Goal: Information Seeking & Learning: Check status

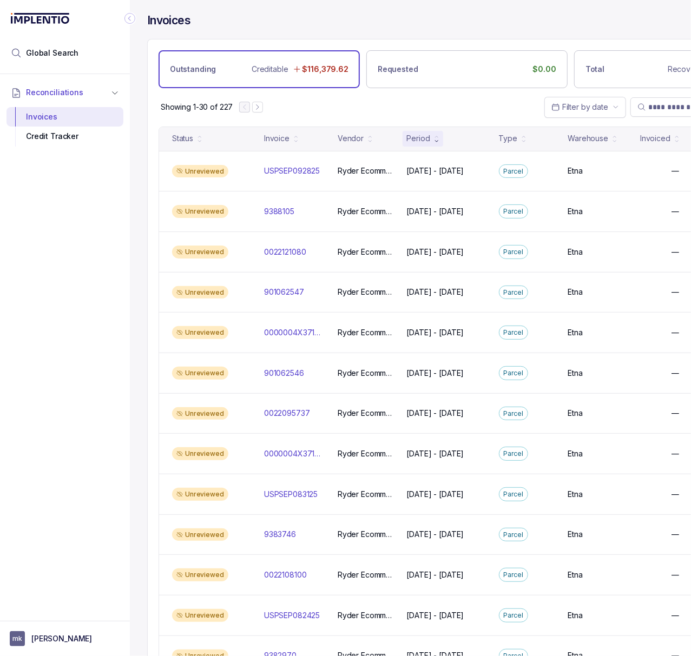
click at [131, 20] on icon "Collapse Icon" at bounding box center [129, 18] width 11 height 11
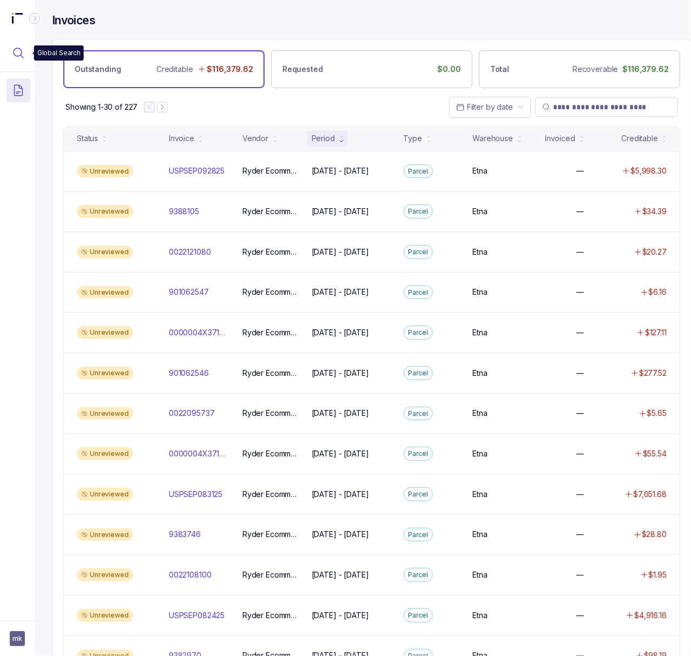
click at [21, 57] on icon "Menu Icon Button MagnifyingGlassIcon" at bounding box center [18, 53] width 13 height 13
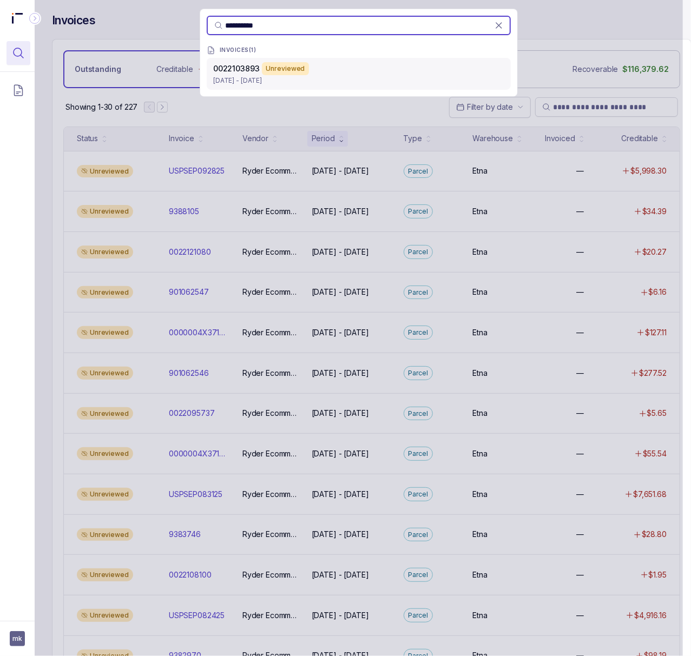
type input "**********"
click at [267, 85] on p "[DATE] - [DATE]" at bounding box center [358, 80] width 291 height 11
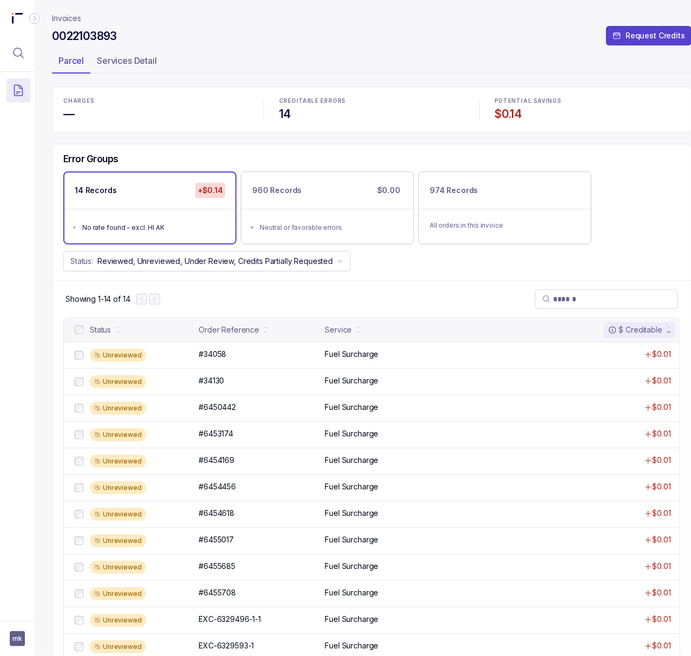
click at [71, 29] on h4 "0022103893" at bounding box center [84, 36] width 65 height 15
copy div "0022103893"
click at [215, 364] on div "Unreviewed #34058 #34058 Fuel Surcharge $0.01" at bounding box center [371, 355] width 615 height 26
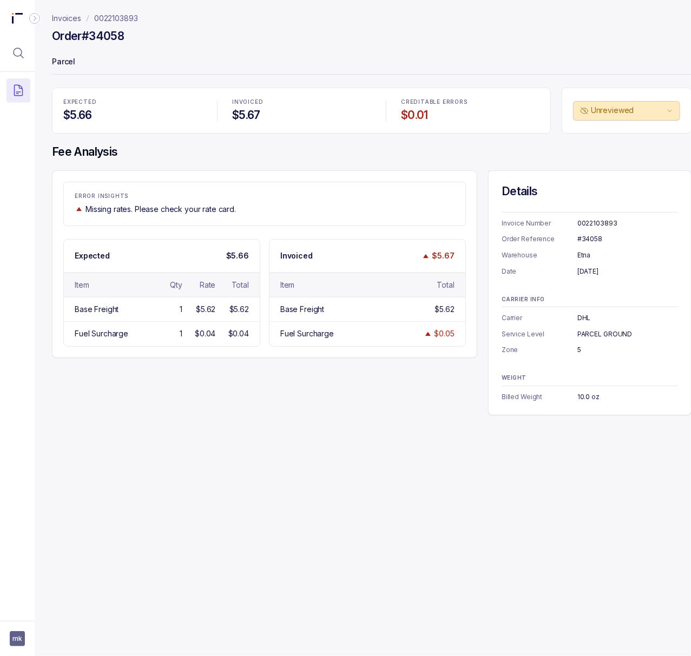
click at [593, 243] on div "#34058" at bounding box center [627, 239] width 101 height 11
click at [592, 242] on div "#34058" at bounding box center [627, 239] width 101 height 11
copy div "#34058"
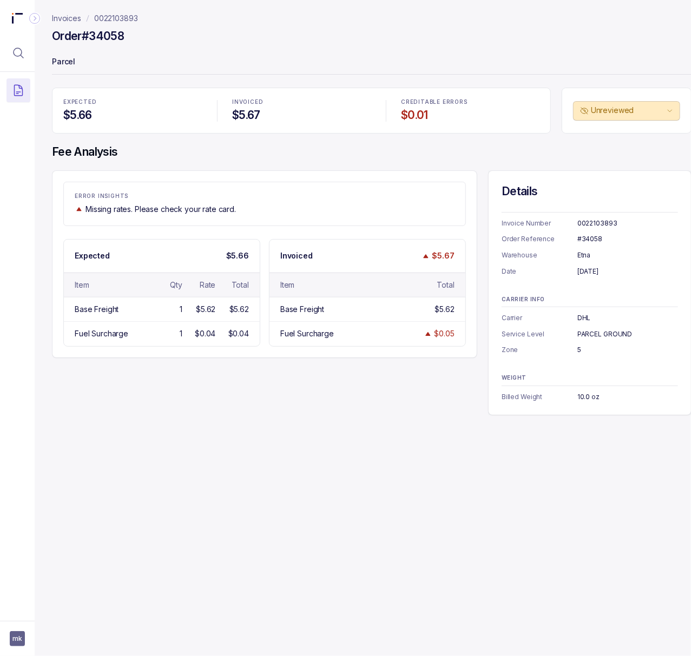
click at [589, 274] on div "[DATE]" at bounding box center [627, 271] width 101 height 11
copy div "[DATE]"
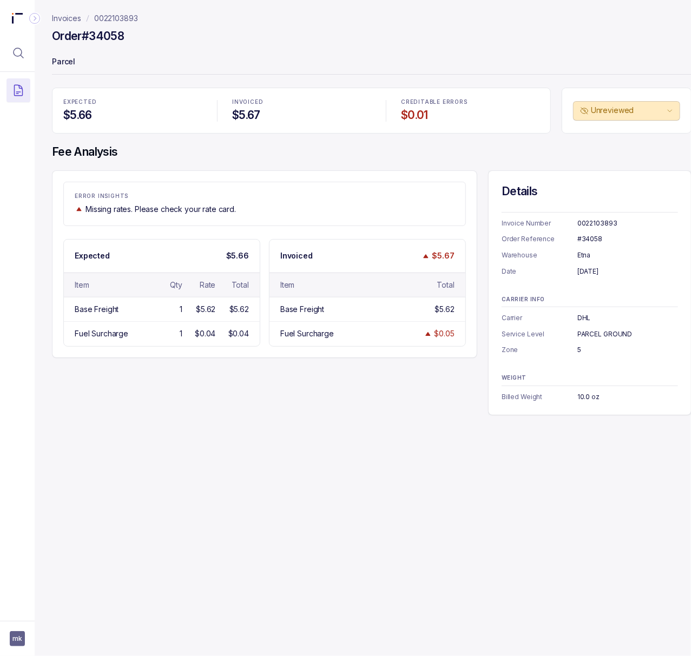
click at [584, 400] on div "10.0 oz" at bounding box center [627, 397] width 101 height 11
copy div "10.0 oz"
click at [120, 16] on p "0022103893" at bounding box center [116, 18] width 44 height 11
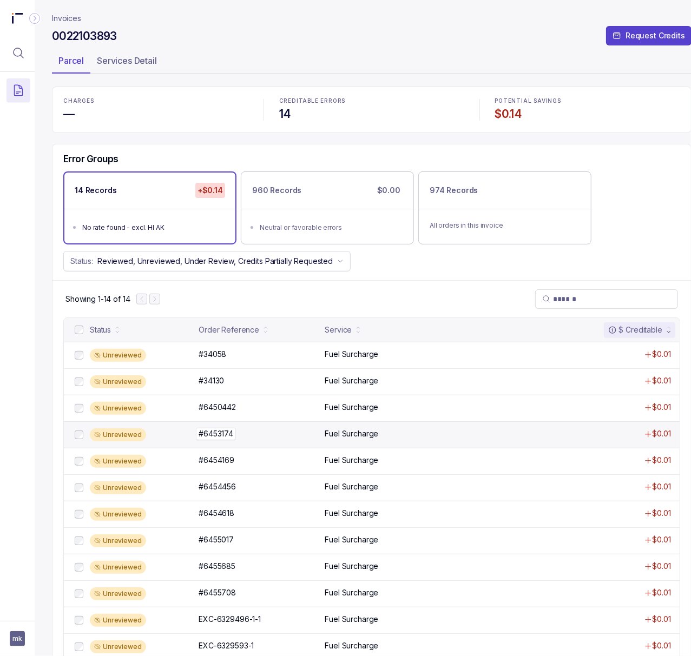
click at [214, 439] on p "#6453174" at bounding box center [216, 434] width 40 height 12
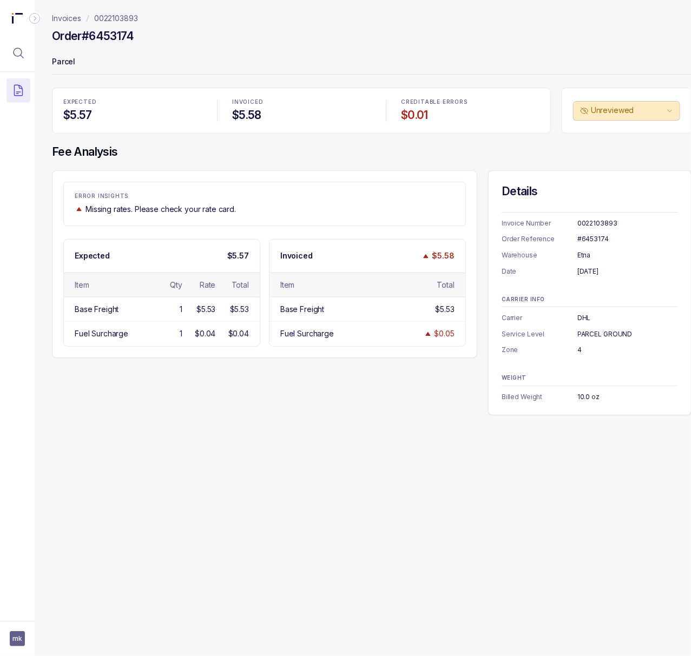
click at [604, 238] on div "#6453174" at bounding box center [627, 239] width 101 height 11
copy div "#6453174"
click at [118, 20] on p "0022103893" at bounding box center [116, 18] width 44 height 11
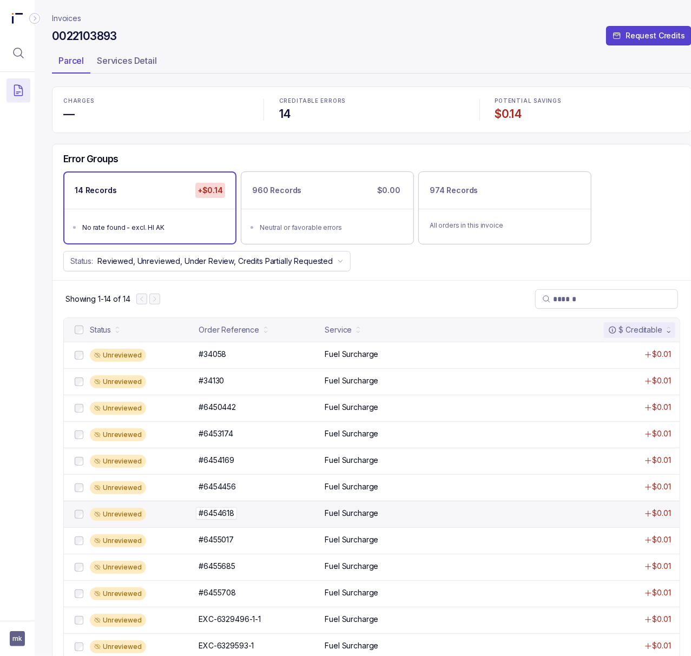
scroll to position [84, 0]
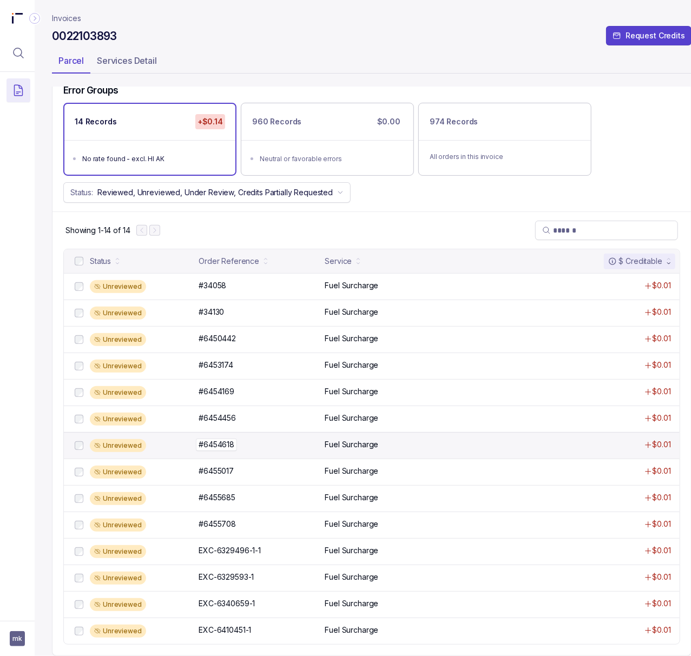
click at [226, 439] on p "#6454618" at bounding box center [216, 445] width 41 height 12
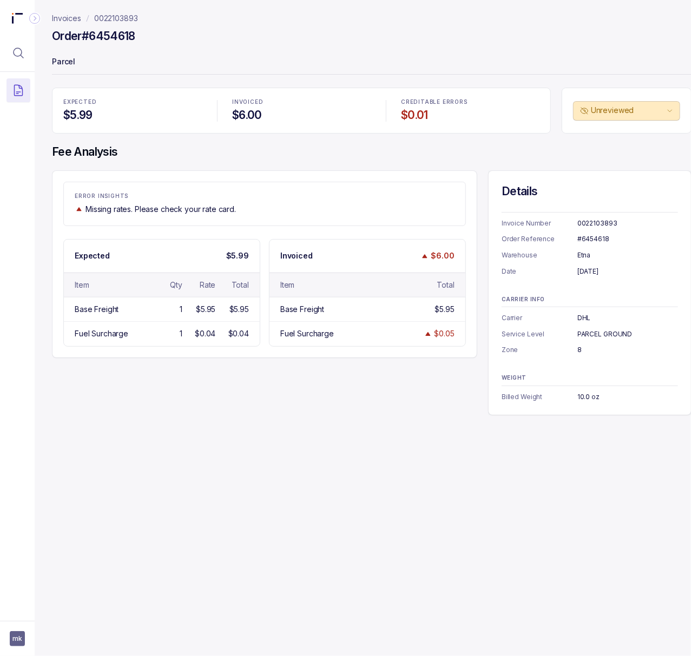
click at [593, 236] on div "#6454618" at bounding box center [627, 239] width 101 height 11
copy div "#6454618"
click at [120, 23] on p "0022103893" at bounding box center [116, 18] width 44 height 11
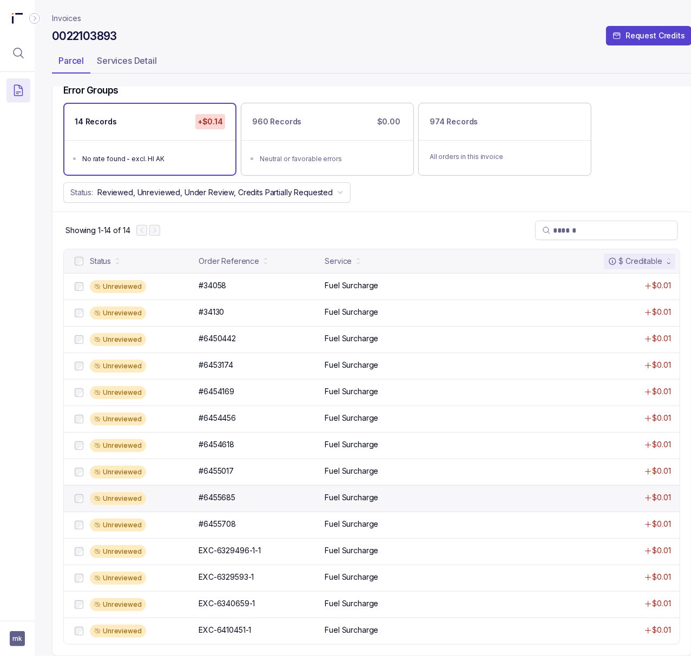
scroll to position [84, 0]
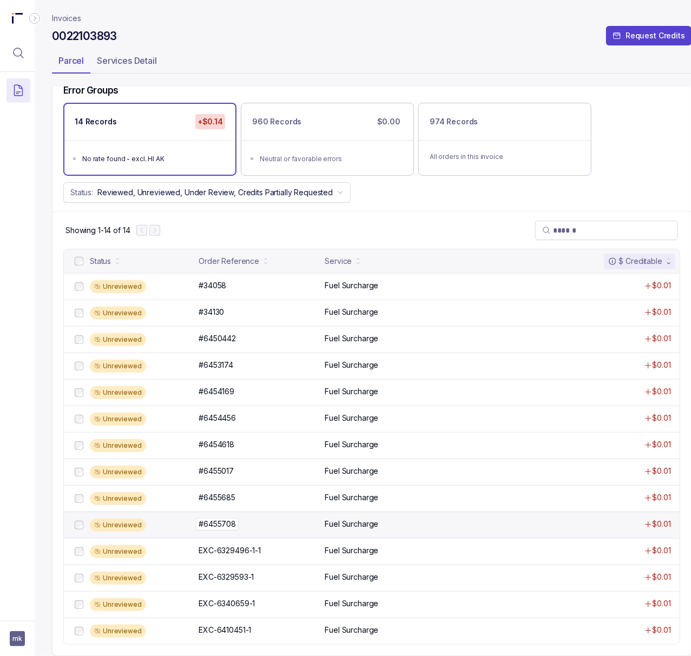
click at [225, 518] on p "#6455708" at bounding box center [217, 524] width 43 height 12
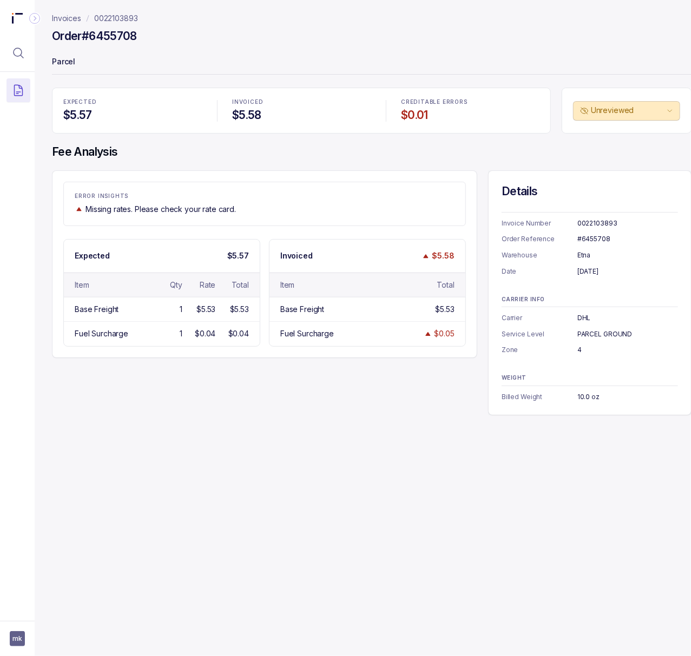
click at [597, 240] on div "#6455708" at bounding box center [627, 239] width 101 height 11
copy div "#6455708"
click at [104, 15] on p "0022103893" at bounding box center [116, 18] width 44 height 11
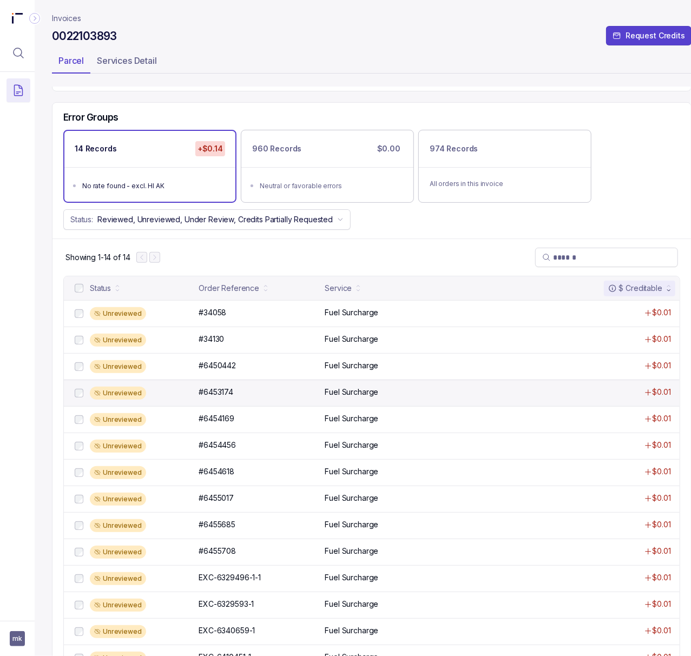
scroll to position [84, 0]
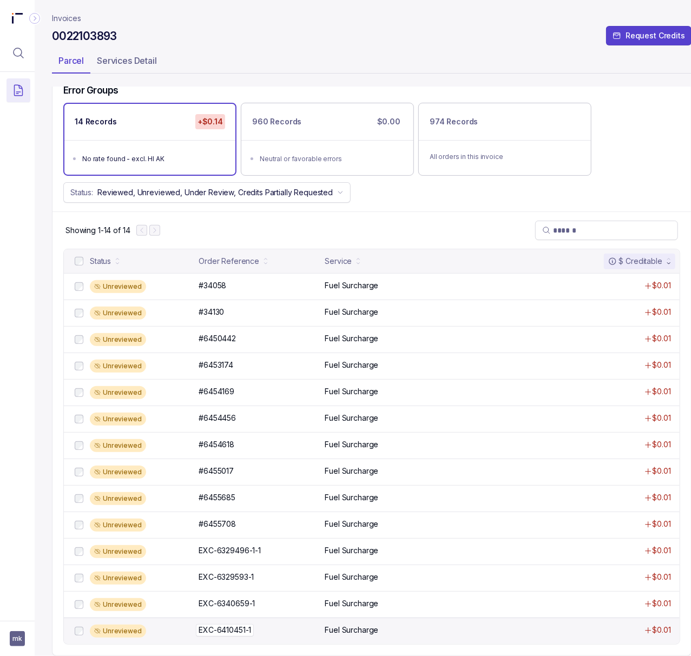
click at [238, 624] on p "EXC-6410451-1" at bounding box center [225, 630] width 58 height 12
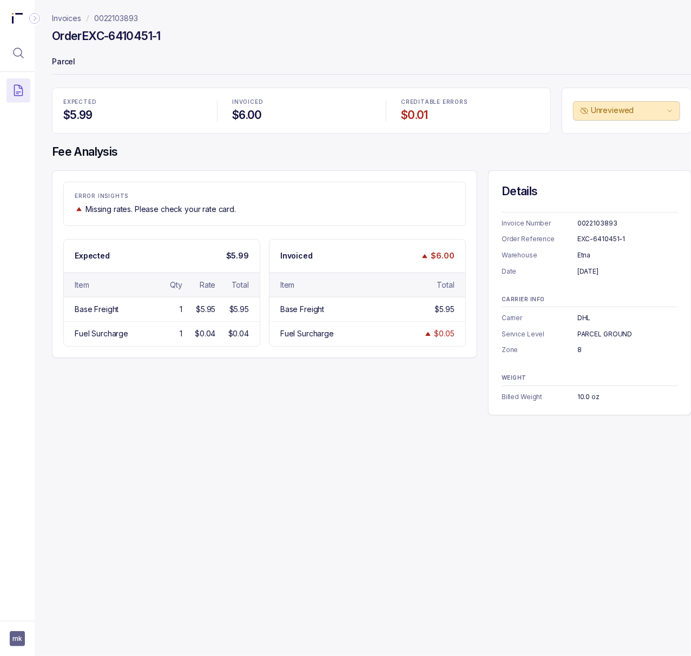
click at [586, 236] on div "EXC-6410451-1" at bounding box center [627, 239] width 101 height 11
copy div "EXC-6410451-1"
click at [125, 18] on p "0022103893" at bounding box center [116, 18] width 44 height 11
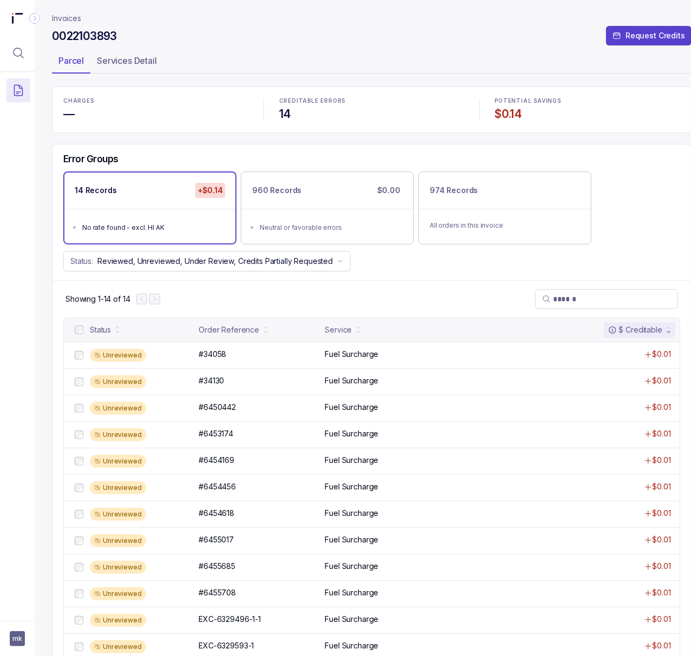
click at [508, 115] on h4 "$0.14" at bounding box center [587, 114] width 185 height 15
copy h4 "$0.14"
drag, startPoint x: 89, startPoint y: 108, endPoint x: 46, endPoint y: 113, distance: 43.0
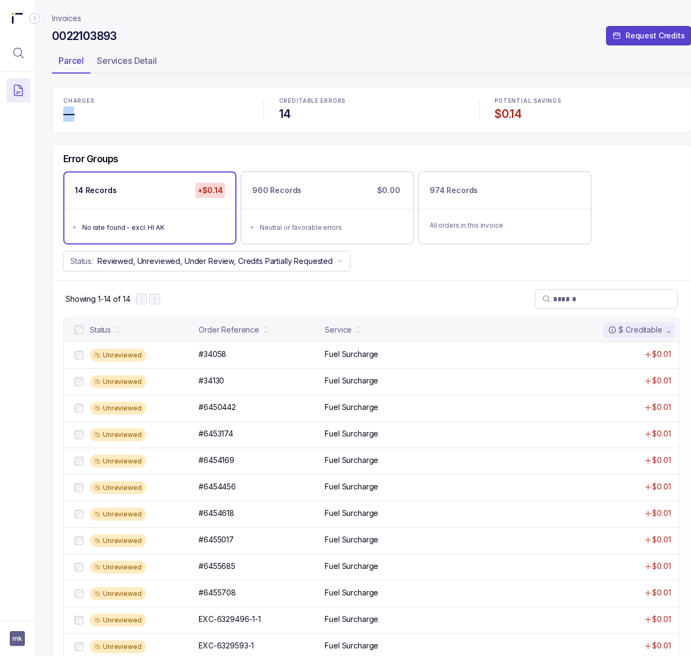
click at [46, 113] on div "Invoices 0022103893 Request Credits Parcel Services Detail CHARGES — CREDITABLE…" at bounding box center [367, 328] width 665 height 656
click at [514, 117] on h4 "$0.14" at bounding box center [587, 114] width 185 height 15
click at [18, 55] on icon "Menu Icon Button MagnifyingGlassIcon" at bounding box center [18, 53] width 13 height 13
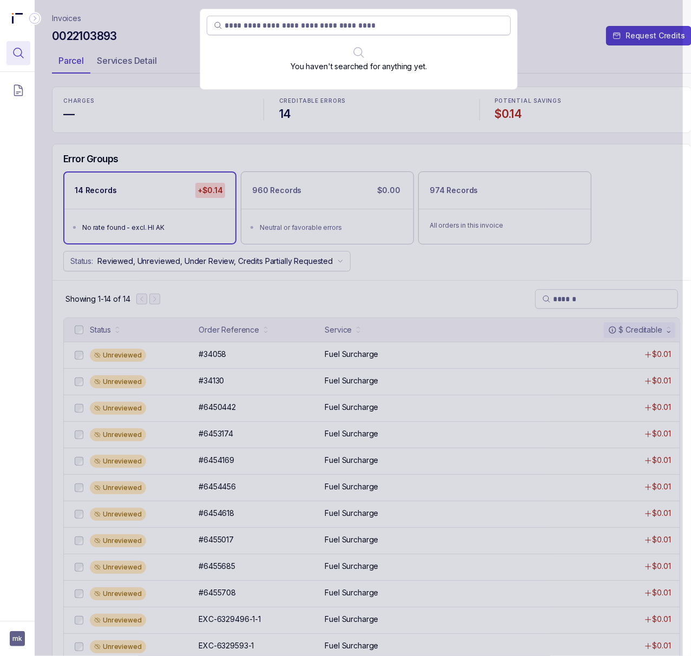
click at [341, 26] on input "search" at bounding box center [363, 25] width 279 height 11
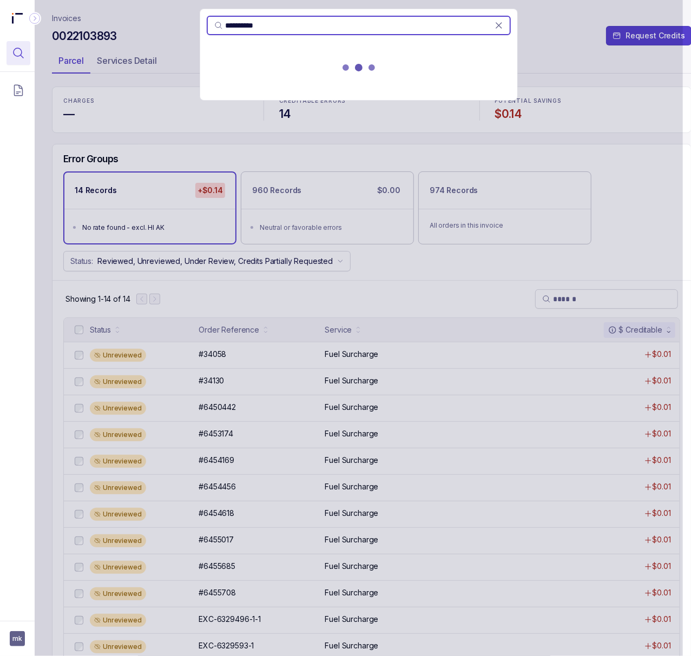
type input "**********"
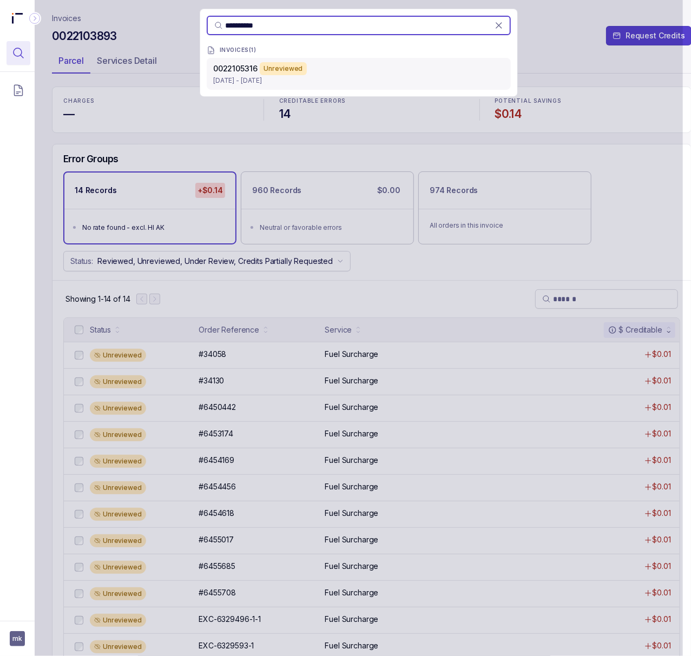
click at [332, 80] on p "[DATE] - [DATE]" at bounding box center [358, 80] width 291 height 11
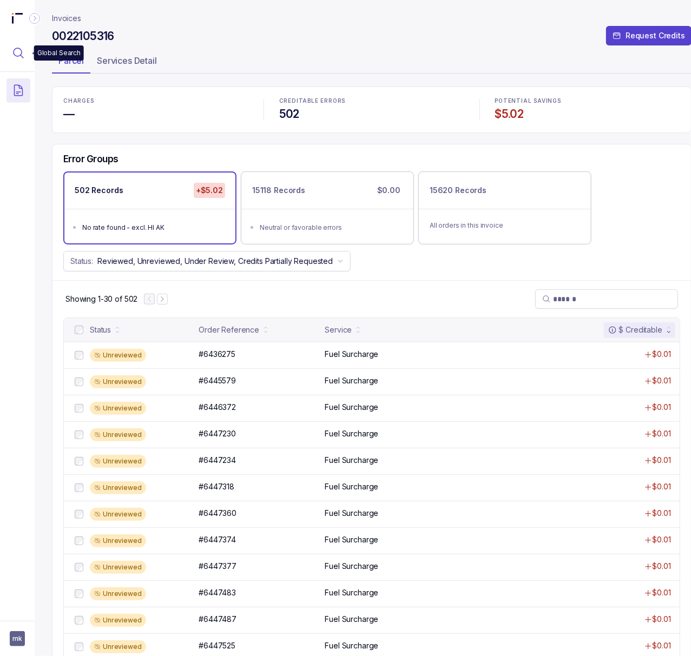
click at [22, 51] on icon "Menu Icon Button MagnifyingGlassIcon" at bounding box center [18, 53] width 13 height 13
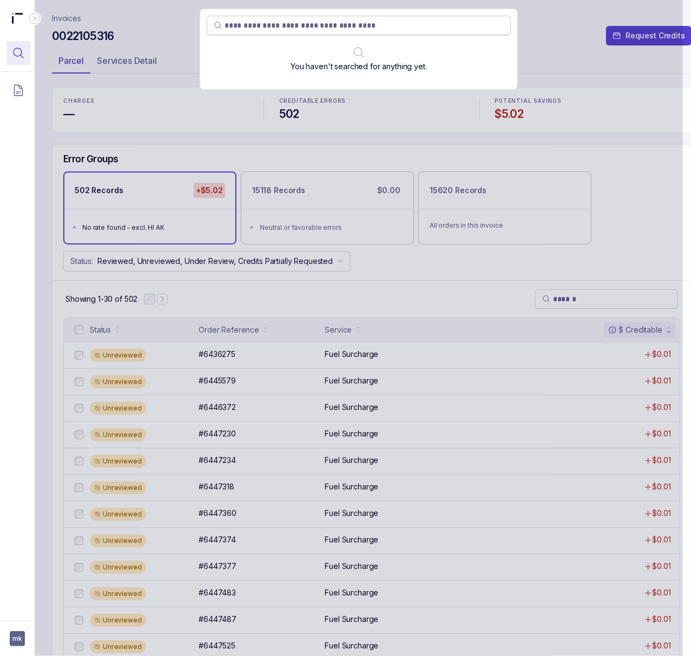
click at [332, 27] on input "search" at bounding box center [363, 25] width 279 height 11
type input "**********"
click at [161, 24] on div "You haven't searched for anything yet." at bounding box center [359, 328] width 648 height 656
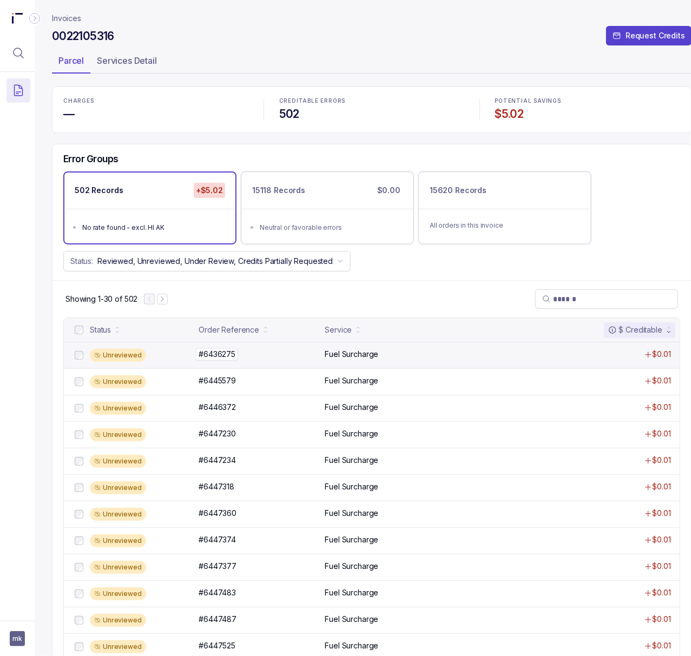
click at [224, 358] on p "#6436275" at bounding box center [217, 354] width 42 height 12
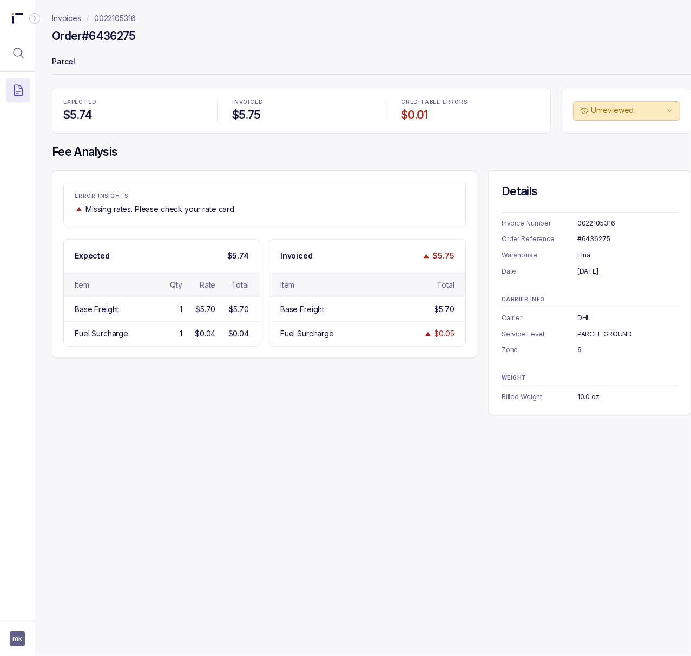
click at [589, 226] on div "0022105316" at bounding box center [627, 223] width 101 height 11
click at [582, 237] on div "#6436275" at bounding box center [627, 239] width 101 height 11
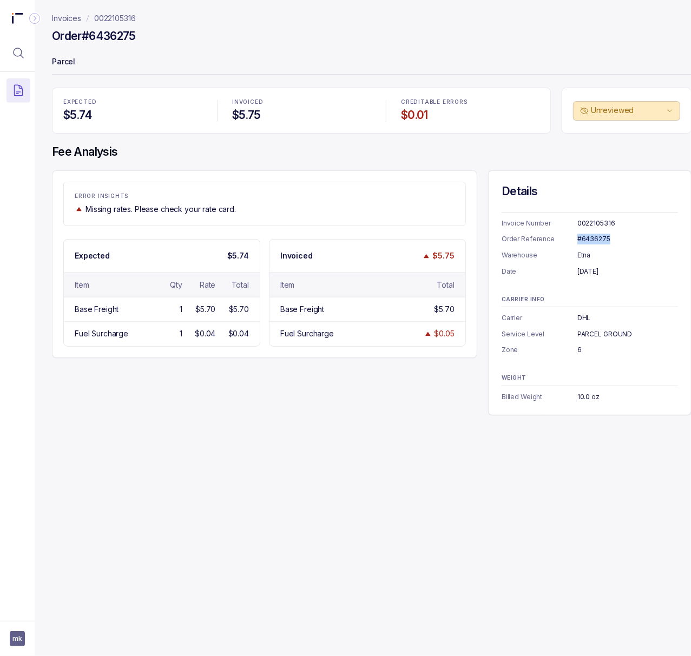
click at [582, 237] on div "#6436275" at bounding box center [627, 239] width 101 height 11
click at [582, 271] on div "[DATE]" at bounding box center [627, 271] width 101 height 11
click at [583, 254] on div "Etna" at bounding box center [627, 255] width 101 height 11
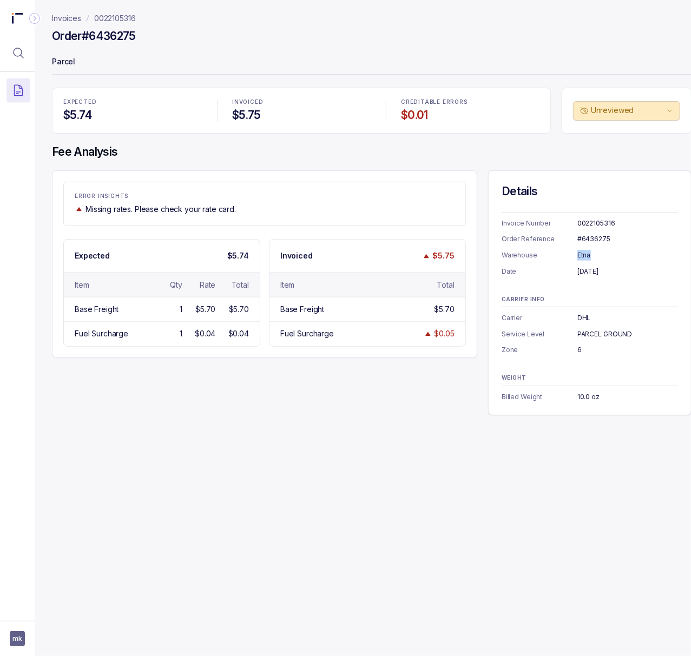
click at [583, 254] on div "Etna" at bounding box center [627, 255] width 101 height 11
click at [107, 16] on p "0022105316" at bounding box center [115, 18] width 42 height 11
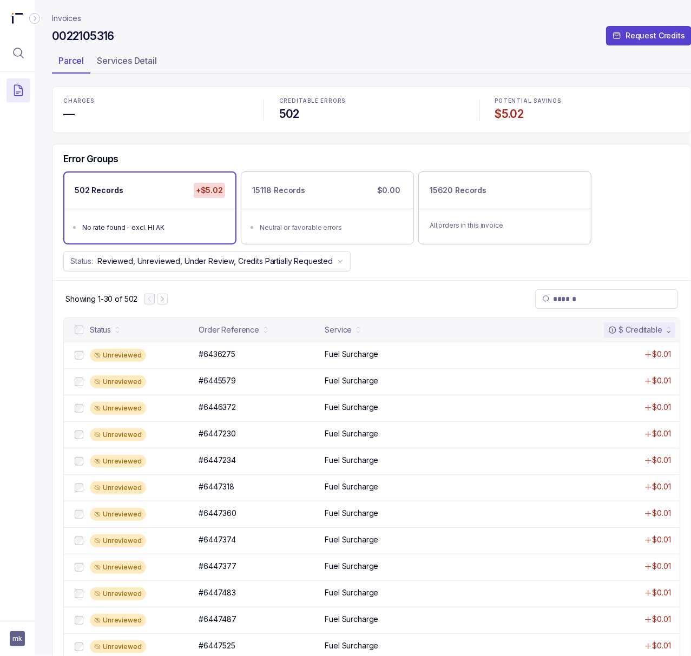
scroll to position [72, 0]
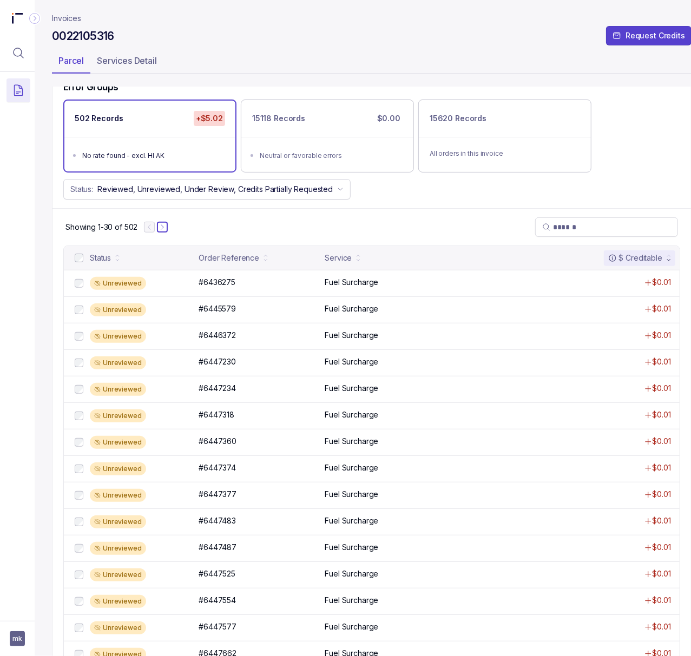
click at [160, 223] on button "Next Page" at bounding box center [162, 227] width 11 height 11
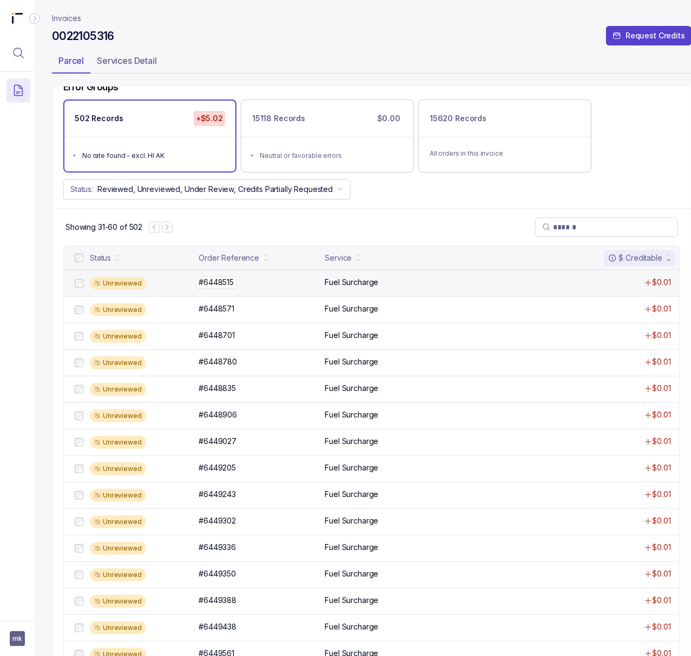
click at [223, 281] on p "#6448515" at bounding box center [216, 282] width 41 height 12
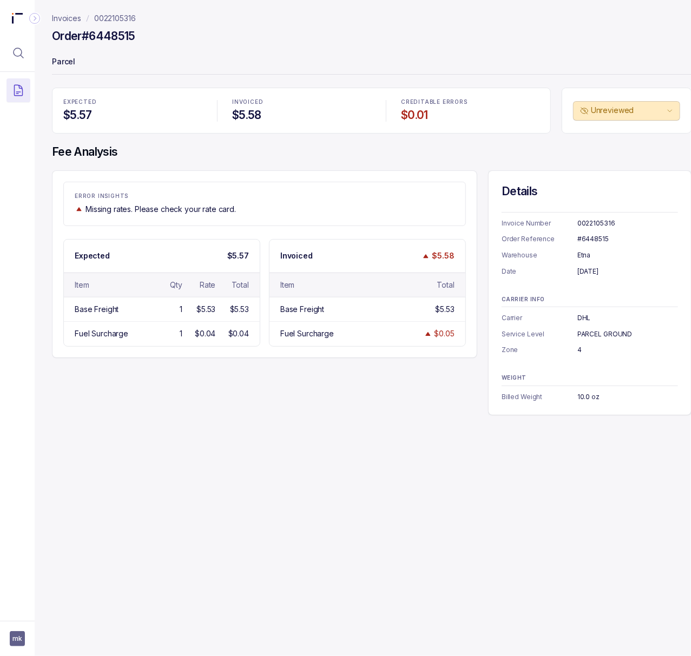
click at [587, 238] on div "#6448515" at bounding box center [627, 239] width 101 height 11
click at [593, 277] on div "[DATE]" at bounding box center [627, 271] width 101 height 11
click at [593, 273] on div "[DATE]" at bounding box center [627, 271] width 101 height 11
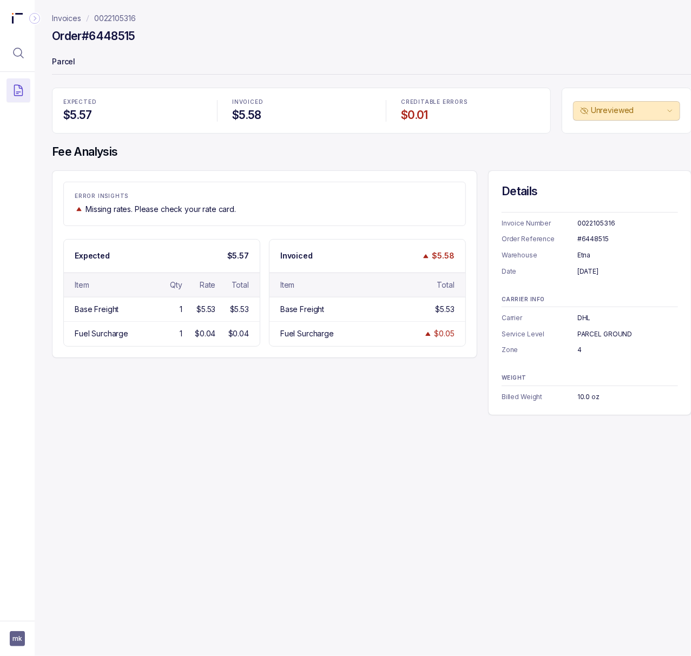
click at [593, 273] on div "[DATE]" at bounding box center [627, 271] width 101 height 11
click at [111, 16] on p "0022105316" at bounding box center [115, 18] width 42 height 11
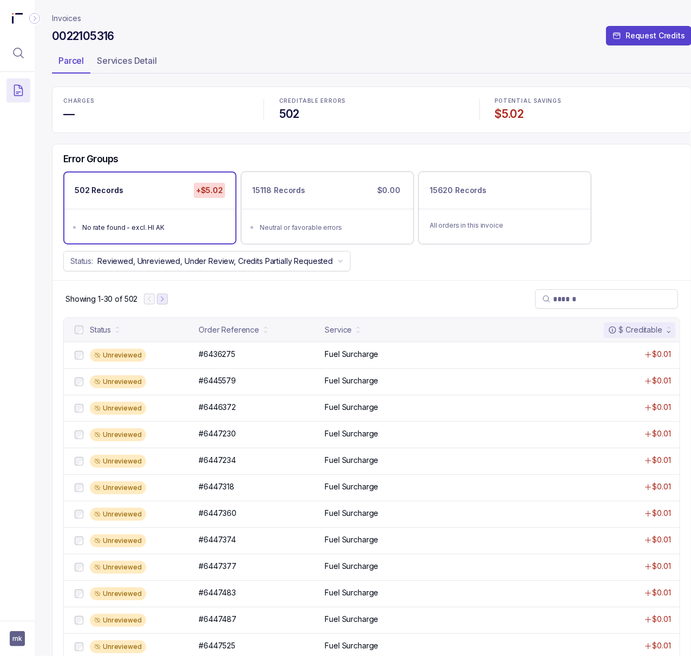
click at [165, 303] on icon "Next Page" at bounding box center [162, 299] width 8 height 8
click at [165, 303] on icon "Next Page" at bounding box center [167, 299] width 8 height 8
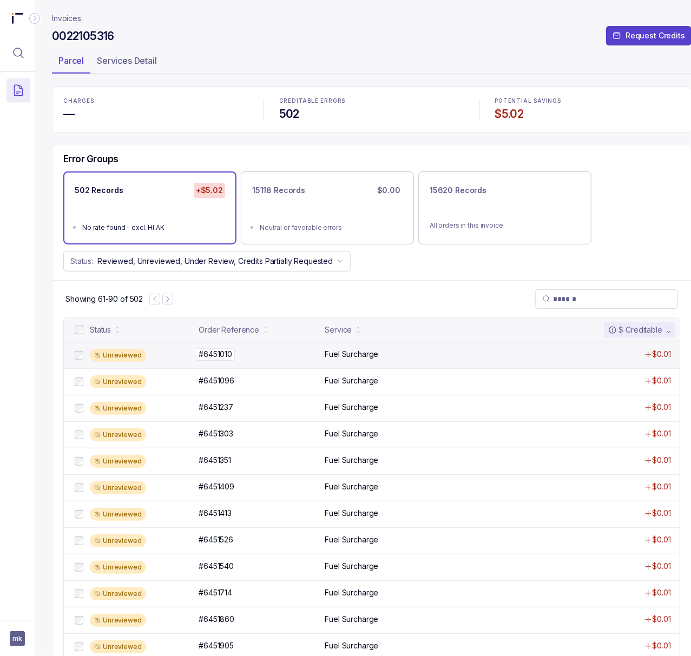
click at [216, 355] on p "#6451010" at bounding box center [215, 354] width 39 height 12
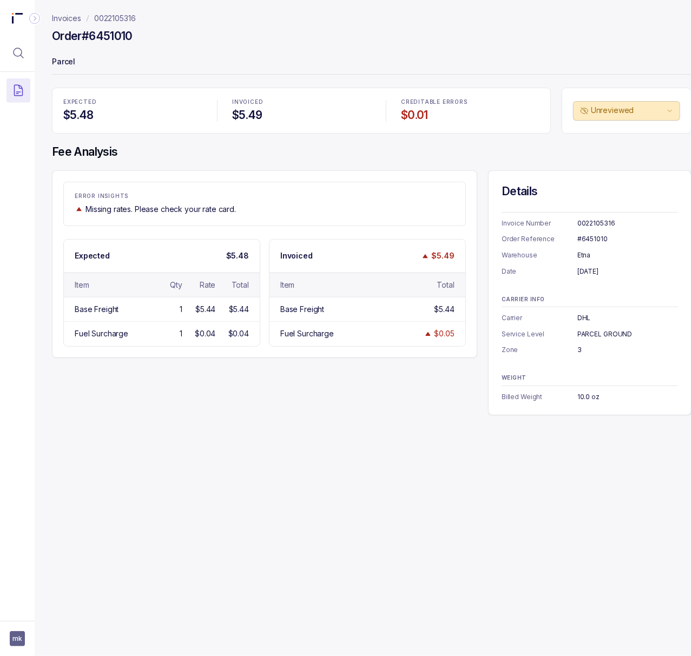
click at [589, 241] on div "#6451010" at bounding box center [627, 239] width 101 height 11
click at [107, 16] on p "0022105316" at bounding box center [115, 18] width 42 height 11
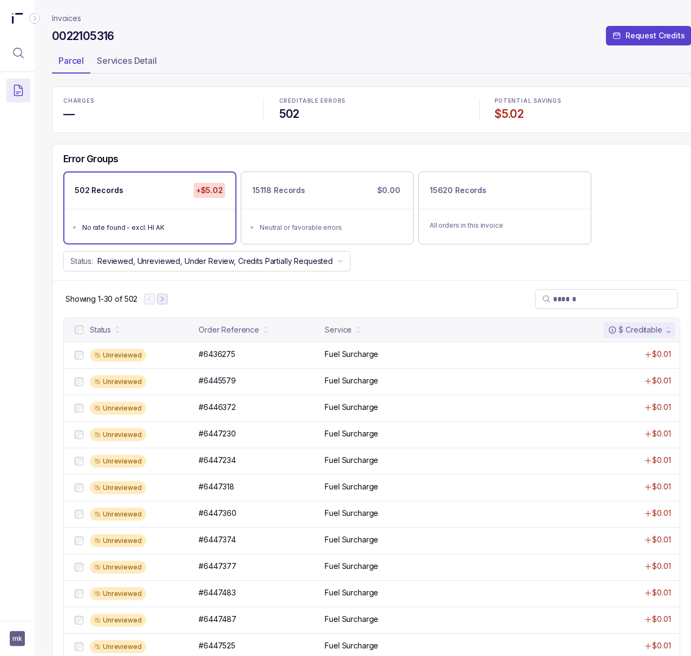
click at [163, 299] on icon "Next Page" at bounding box center [162, 299] width 8 height 8
click at [163, 299] on button "Next Page" at bounding box center [167, 299] width 11 height 11
click at [237, 360] on p "#6453089" at bounding box center [217, 354] width 43 height 12
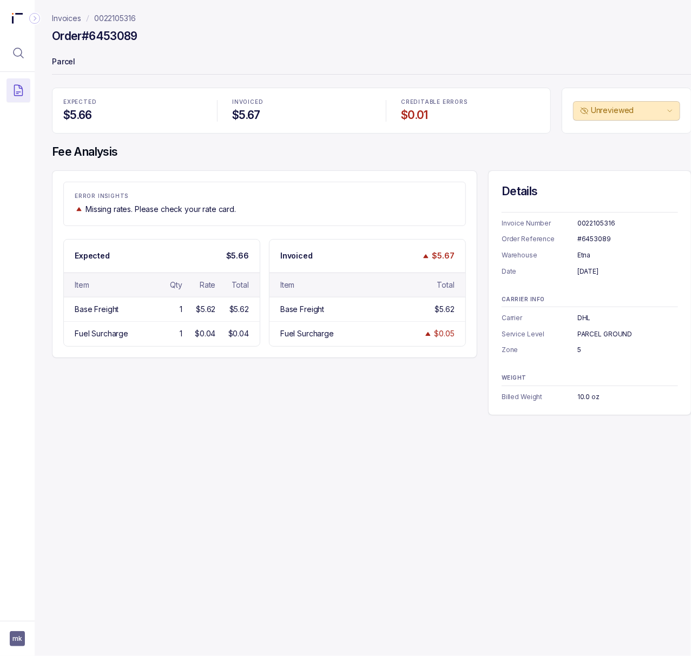
click at [594, 237] on div "#6453089" at bounding box center [627, 239] width 101 height 11
click at [587, 268] on div "[DATE]" at bounding box center [627, 271] width 101 height 11
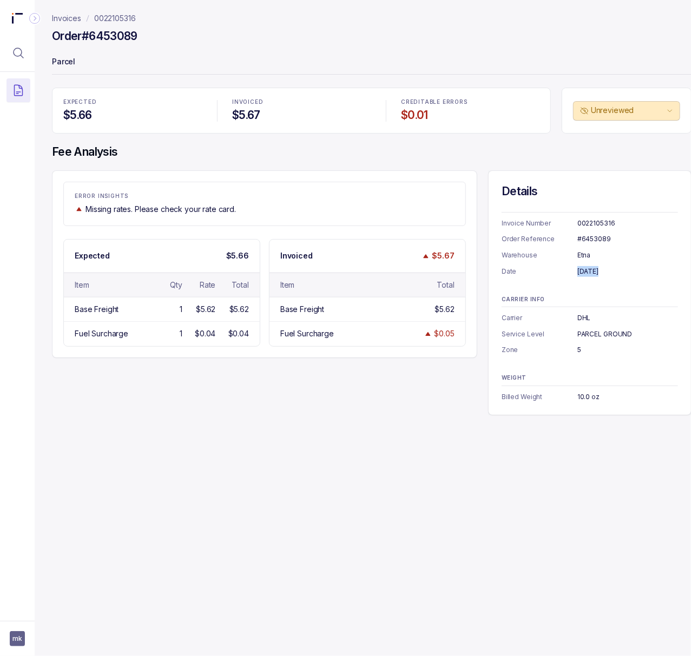
click at [587, 268] on div "[DATE]" at bounding box center [627, 271] width 101 height 11
click at [113, 18] on p "0022105316" at bounding box center [115, 18] width 42 height 11
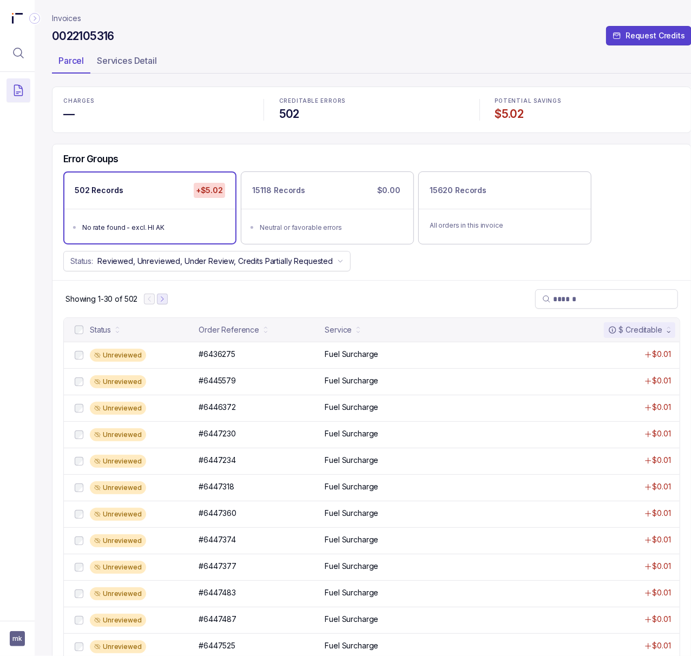
click at [165, 302] on icon "Next Page" at bounding box center [162, 299] width 8 height 8
click at [169, 303] on icon "Next Page" at bounding box center [167, 299] width 8 height 8
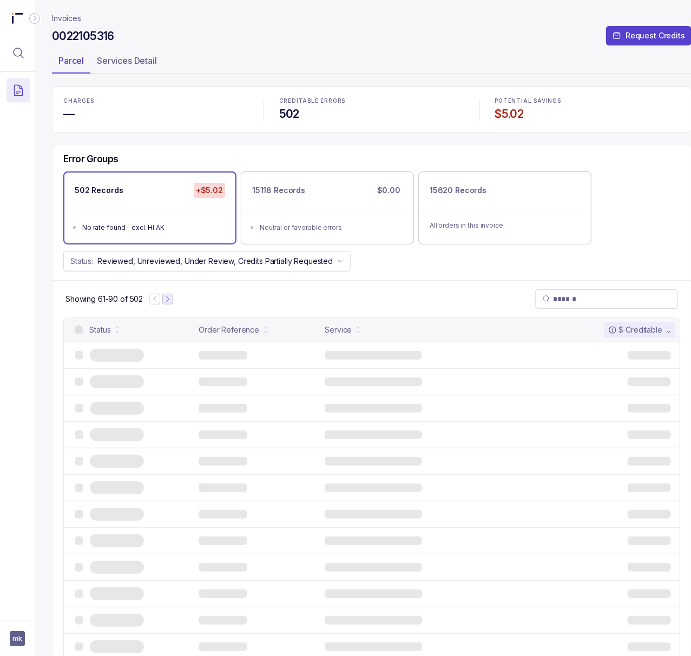
click at [169, 303] on icon "Next Page" at bounding box center [168, 299] width 8 height 8
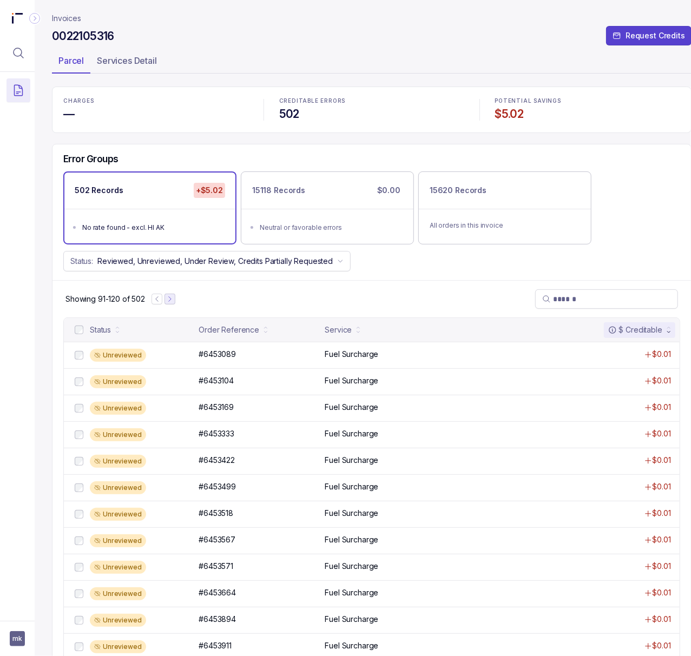
click at [169, 303] on icon "Next Page" at bounding box center [170, 299] width 8 height 8
click at [233, 356] on p "#6455139" at bounding box center [216, 354] width 40 height 12
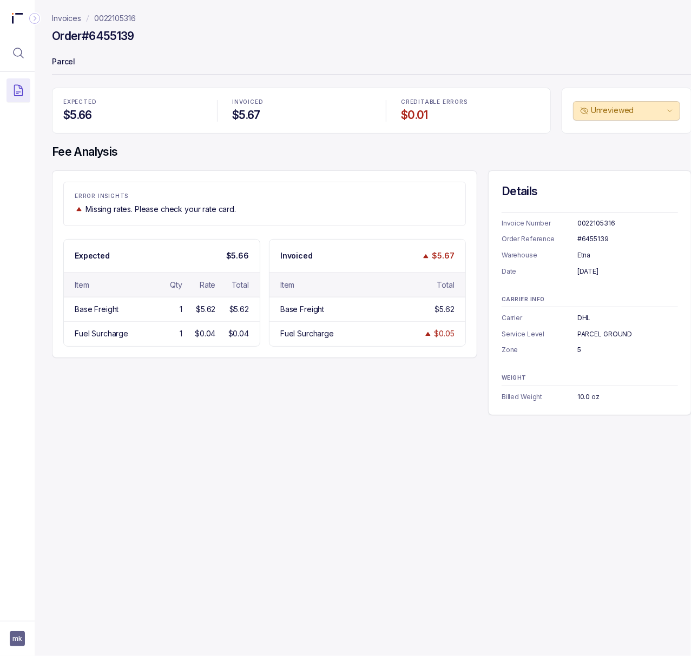
click at [582, 243] on div "#6455139" at bounding box center [627, 239] width 101 height 11
click at [583, 238] on div "#6455139" at bounding box center [627, 239] width 101 height 11
click at [593, 271] on div "[DATE]" at bounding box center [627, 271] width 101 height 11
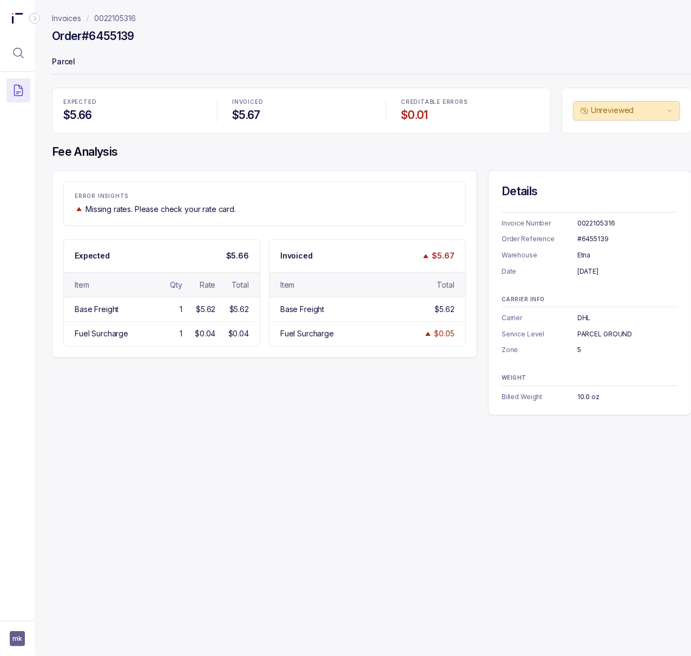
click at [593, 271] on div "[DATE]" at bounding box center [627, 271] width 101 height 11
click at [113, 18] on p "0022105316" at bounding box center [115, 18] width 42 height 11
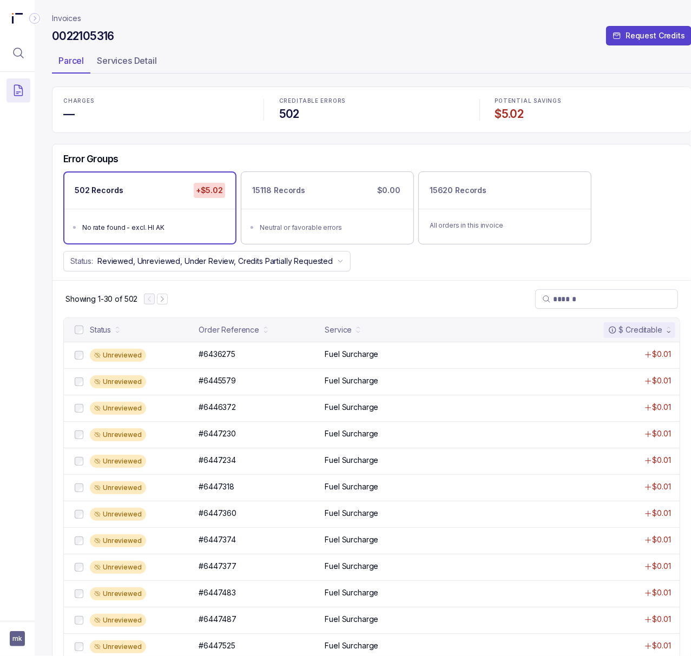
click at [65, 111] on h4 "—" at bounding box center [155, 114] width 185 height 15
click at [516, 109] on h4 "$5.02" at bounding box center [587, 114] width 185 height 15
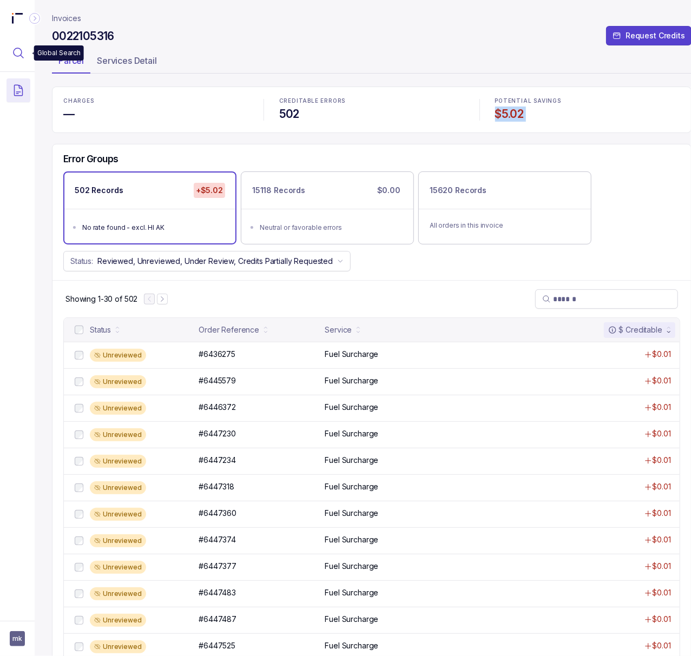
click at [21, 57] on icon "Menu Icon Button MagnifyingGlassIcon" at bounding box center [18, 53] width 13 height 13
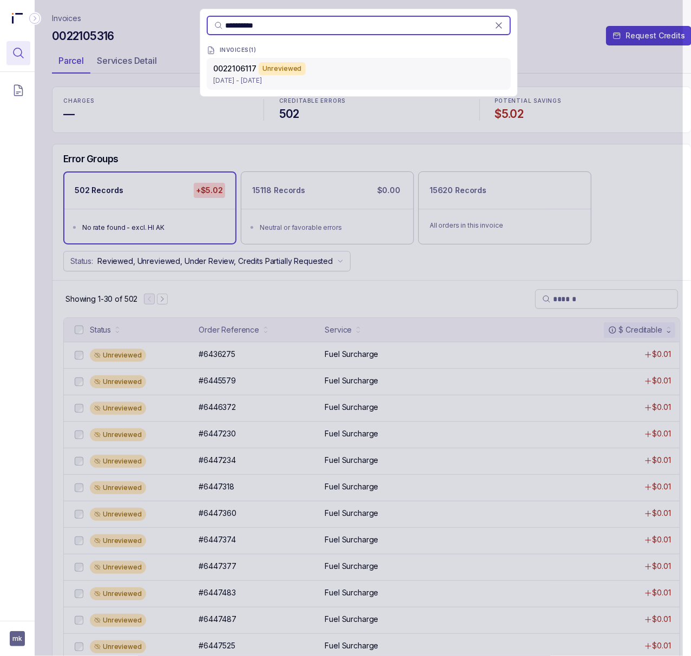
type input "**********"
click at [299, 72] on div "Unreviewed" at bounding box center [283, 68] width 48 height 13
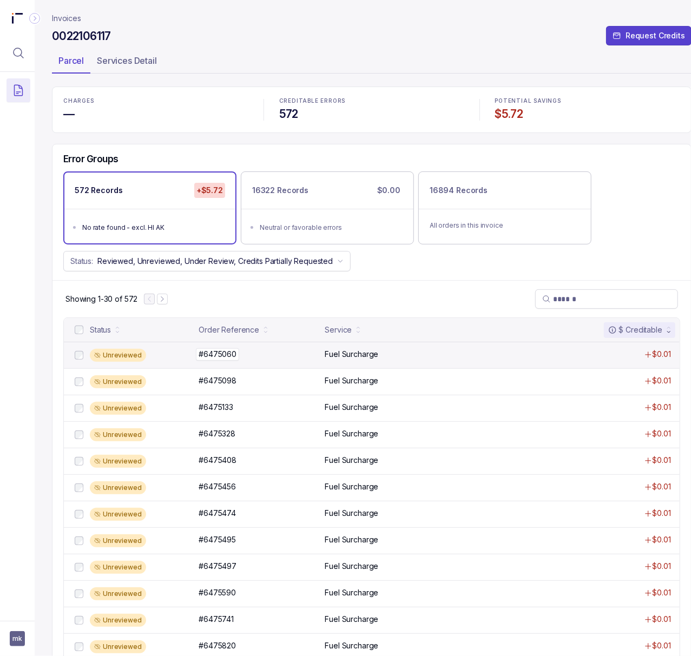
click at [217, 357] on p "#6475060" at bounding box center [217, 354] width 43 height 12
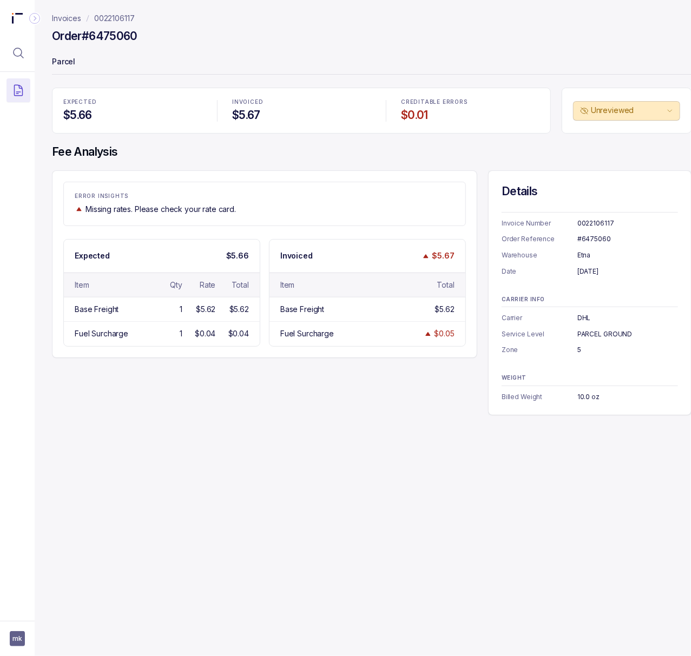
click at [593, 221] on div "0022106117" at bounding box center [627, 223] width 101 height 11
click at [586, 242] on div "#6475060" at bounding box center [627, 239] width 101 height 11
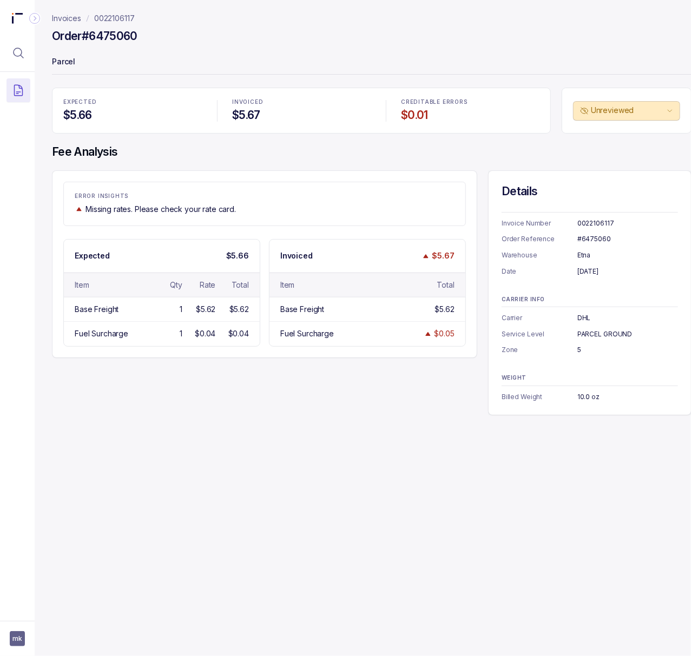
click at [580, 254] on div "Etna" at bounding box center [627, 255] width 101 height 11
click at [623, 273] on div "[DATE]" at bounding box center [627, 271] width 101 height 11
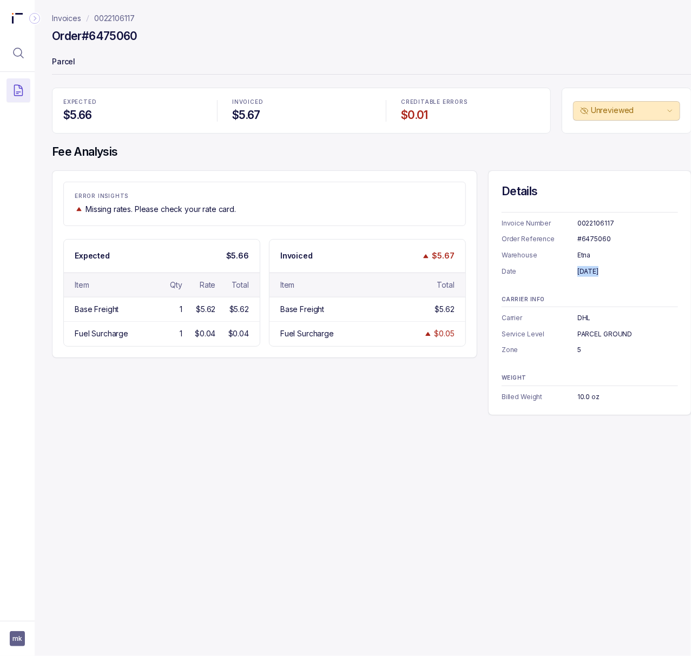
click at [623, 273] on div "[DATE]" at bounding box center [627, 271] width 101 height 11
click at [120, 19] on p "0022106117" at bounding box center [114, 18] width 41 height 11
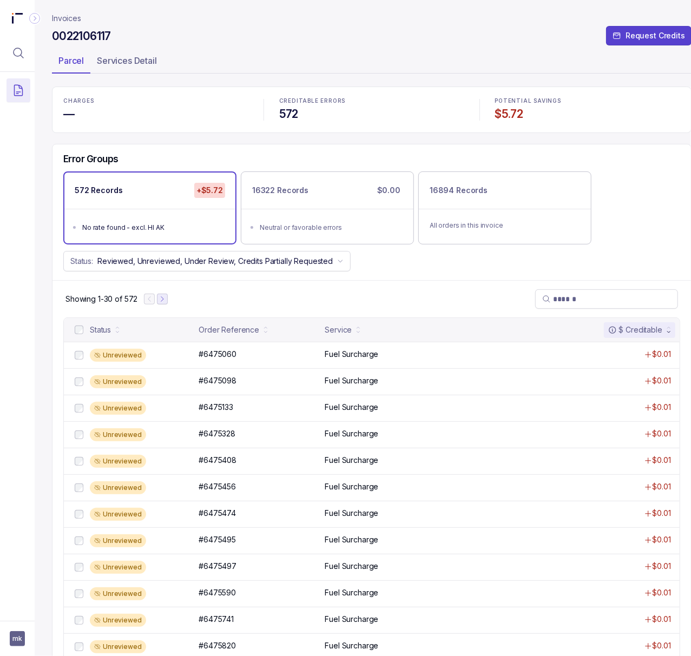
click at [163, 301] on icon "Next Page" at bounding box center [162, 299] width 8 height 8
click at [229, 360] on p "#6477655" at bounding box center [217, 354] width 43 height 12
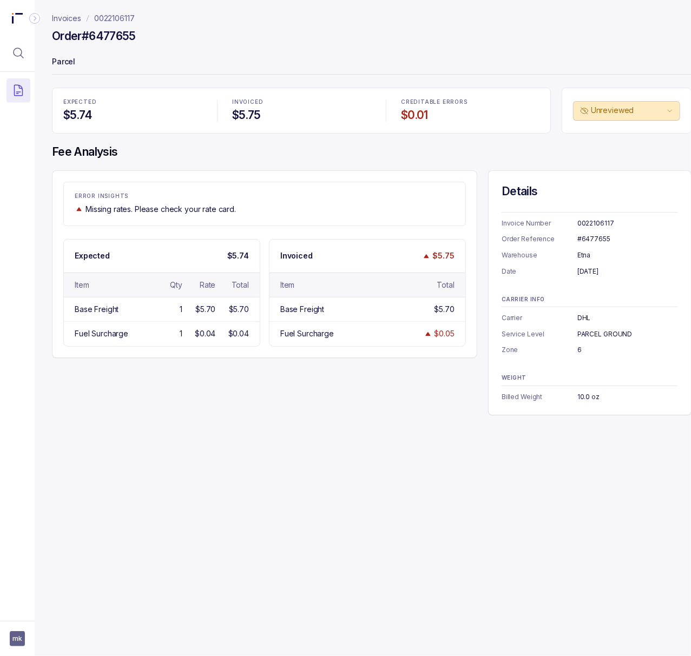
click at [587, 240] on div "#6477655" at bounding box center [627, 239] width 101 height 11
click at [602, 273] on div "[DATE]" at bounding box center [627, 271] width 101 height 11
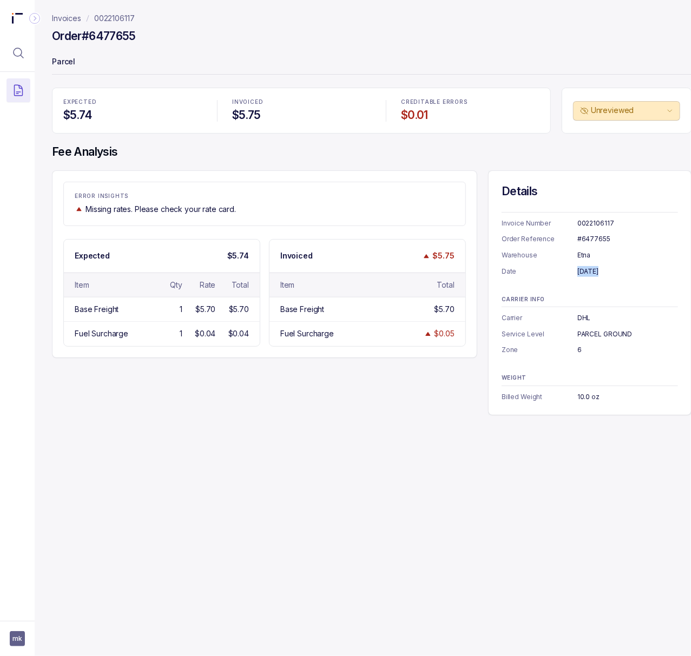
click at [602, 273] on div "[DATE]" at bounding box center [627, 271] width 101 height 11
click at [125, 16] on p "0022106117" at bounding box center [114, 18] width 41 height 11
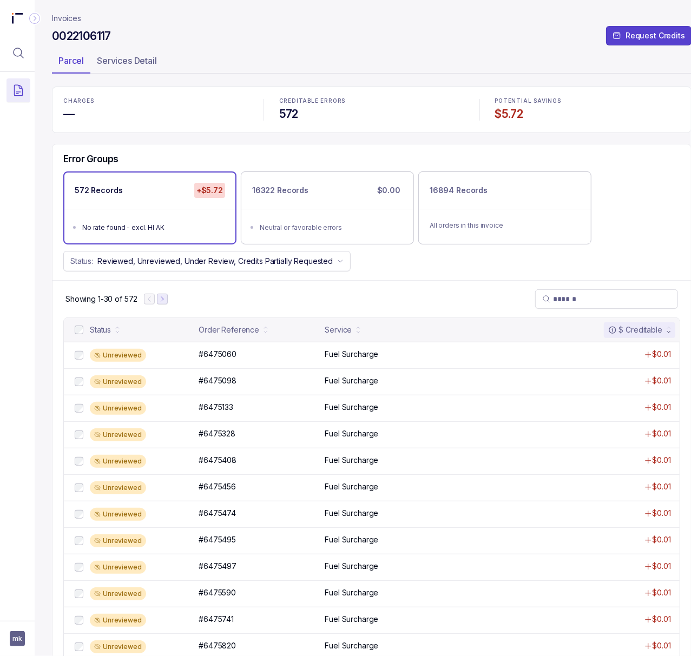
click at [166, 303] on icon "Next Page" at bounding box center [162, 299] width 8 height 8
click at [170, 303] on icon "Next Page" at bounding box center [167, 299] width 8 height 8
click at [207, 357] on p "#6479532" at bounding box center [217, 354] width 42 height 12
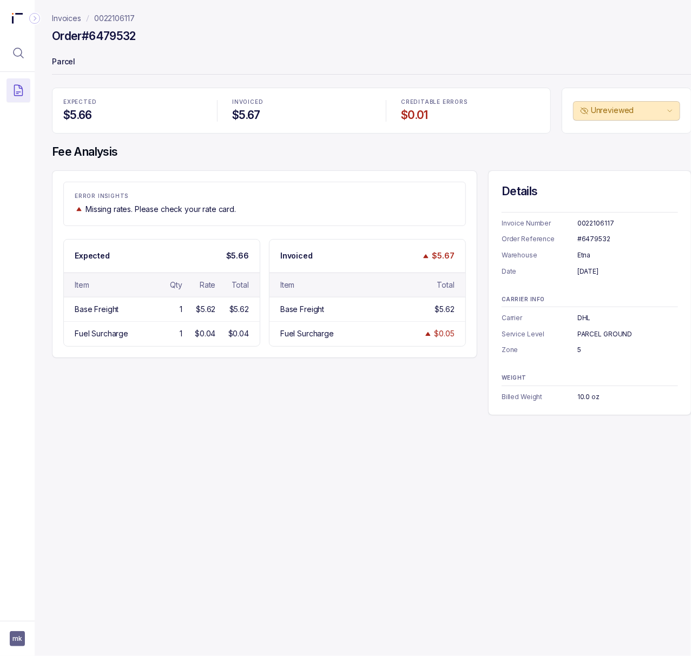
click at [592, 238] on div "#6479532" at bounding box center [627, 239] width 101 height 11
click at [591, 269] on div "[DATE]" at bounding box center [627, 271] width 101 height 11
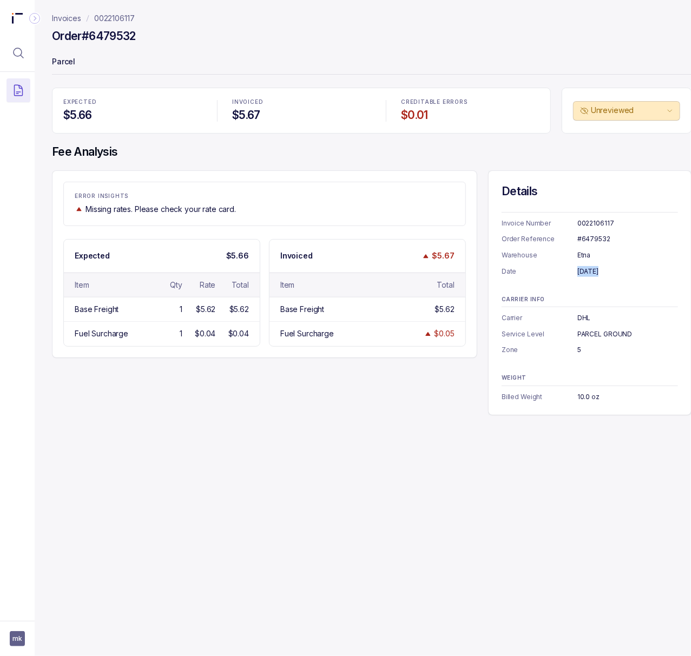
click at [591, 269] on div "[DATE]" at bounding box center [627, 271] width 101 height 11
click at [109, 14] on p "0022106117" at bounding box center [114, 18] width 41 height 11
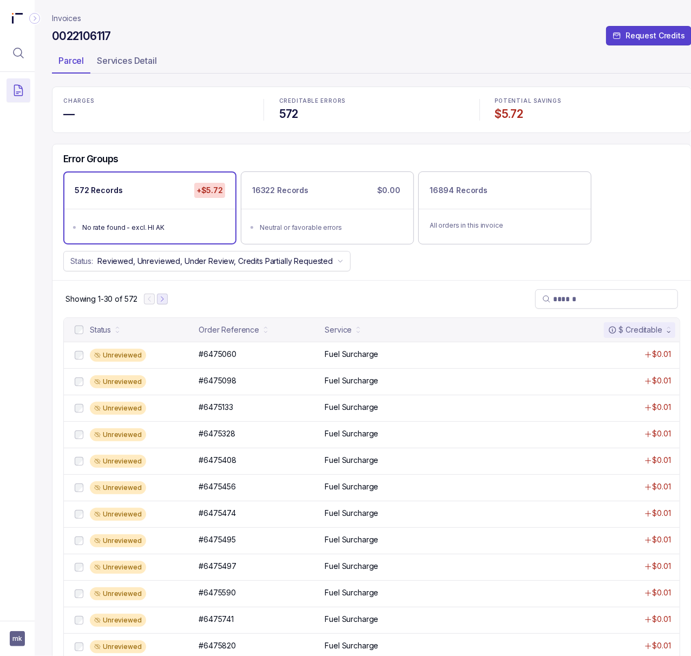
click at [163, 299] on icon "Next Page" at bounding box center [162, 299] width 8 height 8
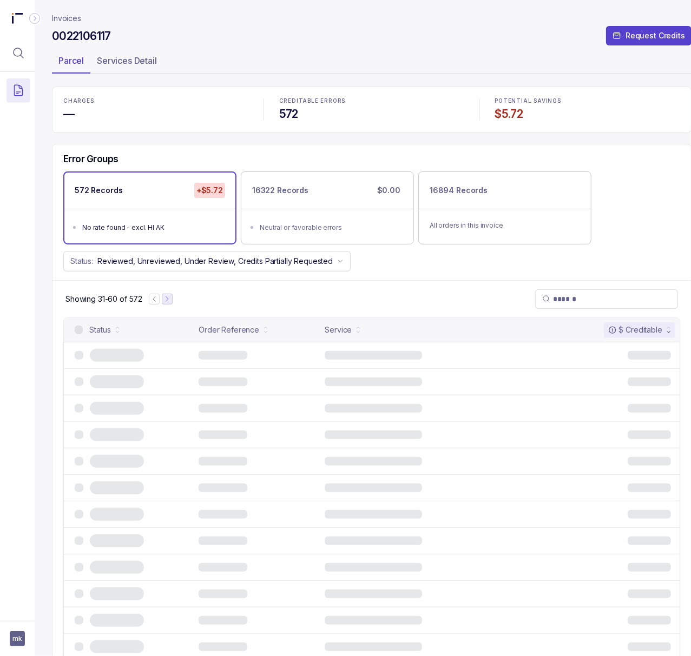
click at [163, 299] on icon "Next Page" at bounding box center [167, 299] width 8 height 8
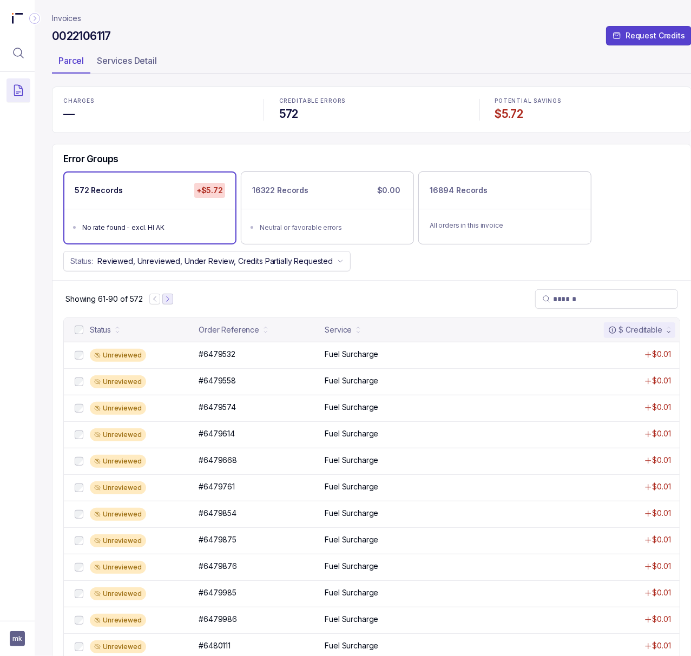
click at [164, 299] on icon "Next Page" at bounding box center [168, 299] width 8 height 8
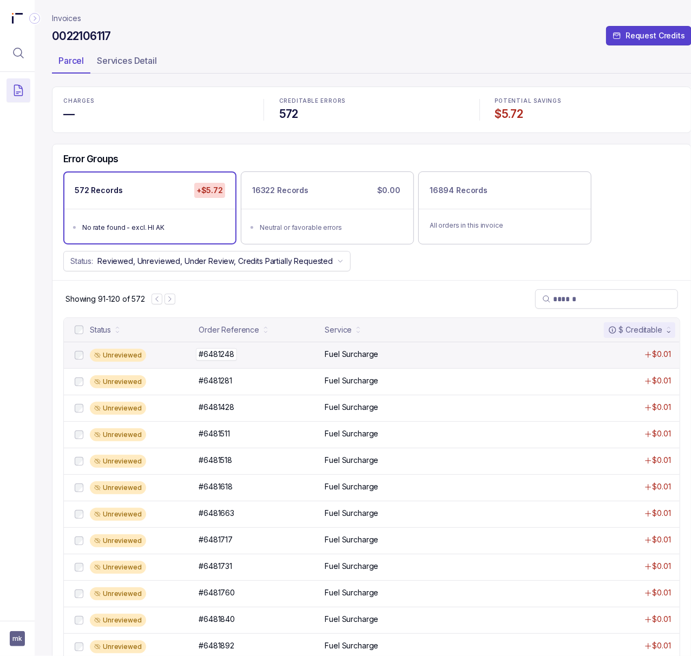
click at [226, 353] on p "#6481248" at bounding box center [216, 354] width 41 height 12
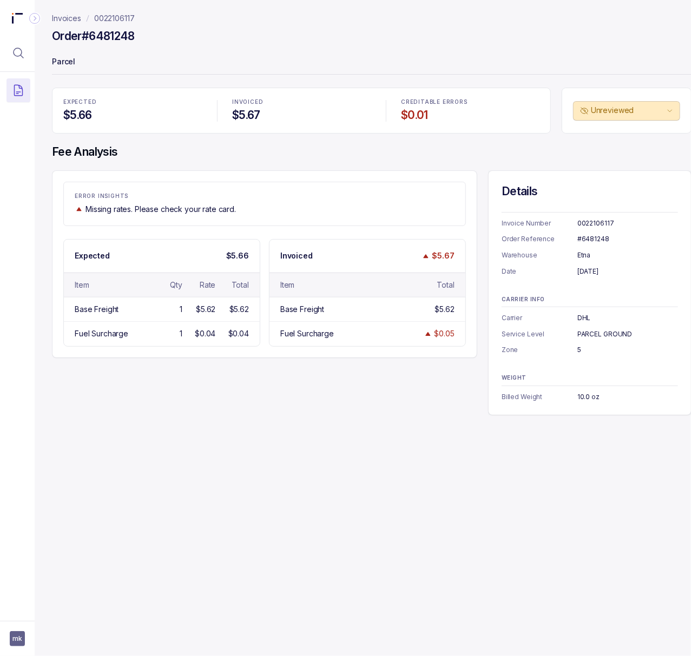
click at [598, 240] on div "#6481248" at bounding box center [627, 239] width 101 height 11
click at [110, 20] on p "0022106117" at bounding box center [114, 18] width 41 height 11
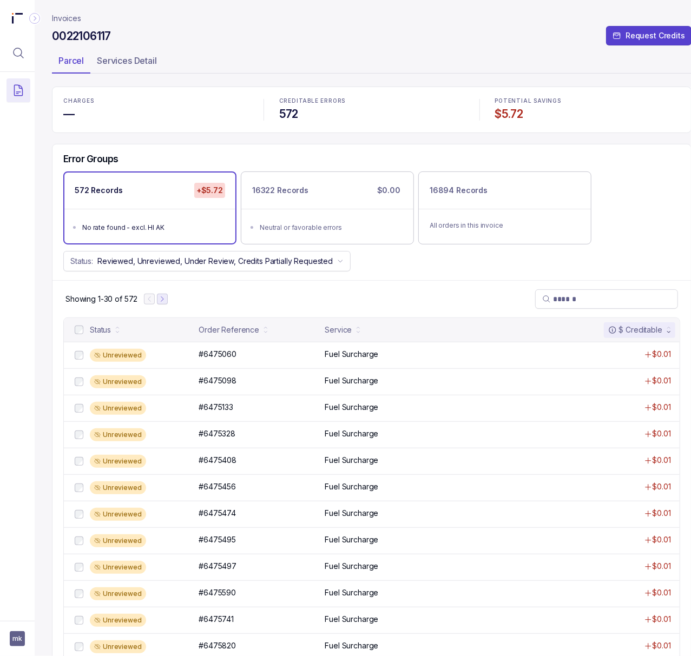
click at [163, 304] on button "Next Page" at bounding box center [162, 299] width 11 height 11
click at [165, 303] on icon "Next Page" at bounding box center [167, 299] width 8 height 8
click at [165, 303] on icon "Next Page" at bounding box center [168, 299] width 8 height 8
click at [165, 303] on button "Next Page" at bounding box center [169, 299] width 11 height 11
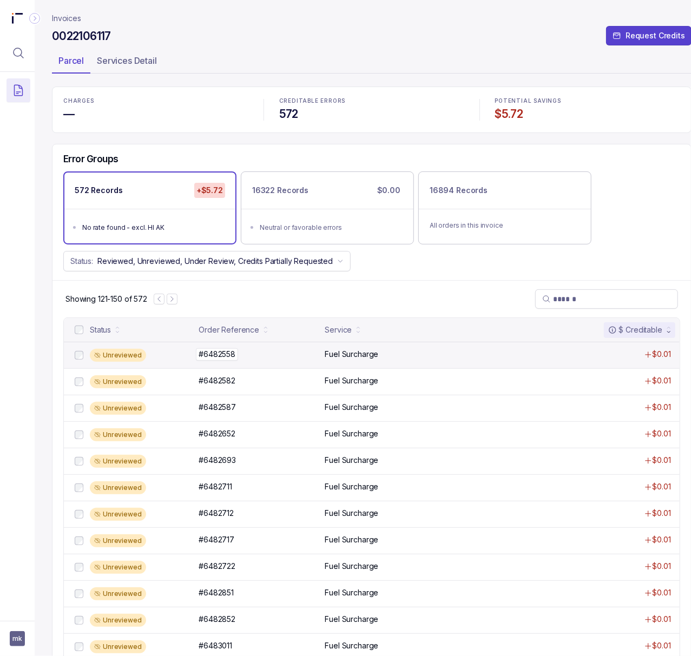
click at [222, 359] on p "#6482558" at bounding box center [217, 354] width 42 height 12
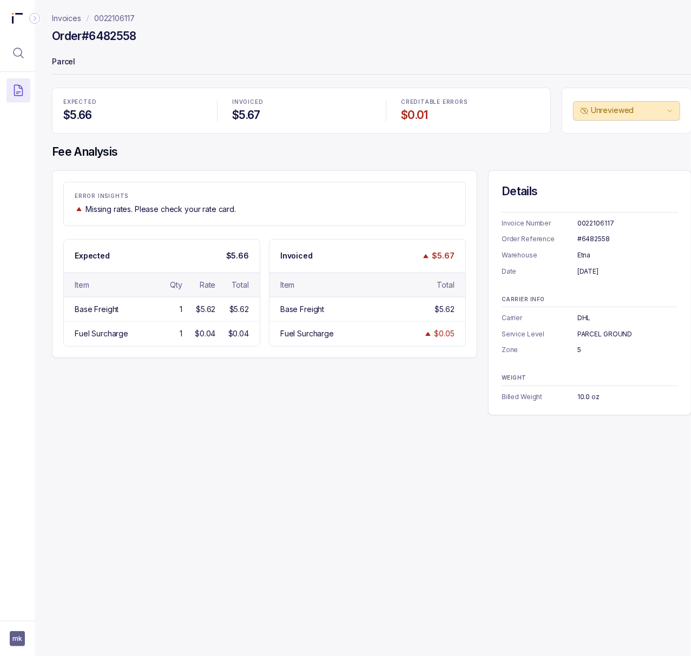
click at [592, 238] on div "#6482558" at bounding box center [627, 239] width 101 height 11
click at [120, 19] on p "0022106117" at bounding box center [114, 18] width 41 height 11
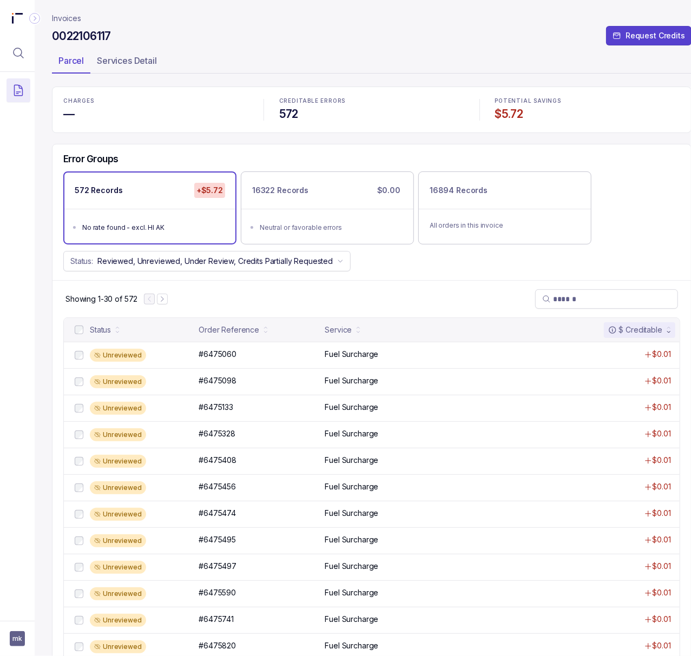
click at [511, 118] on h4 "$5.72" at bounding box center [587, 114] width 185 height 15
click at [13, 48] on icon "Menu Icon Button MagnifyingGlassIcon" at bounding box center [18, 53] width 13 height 13
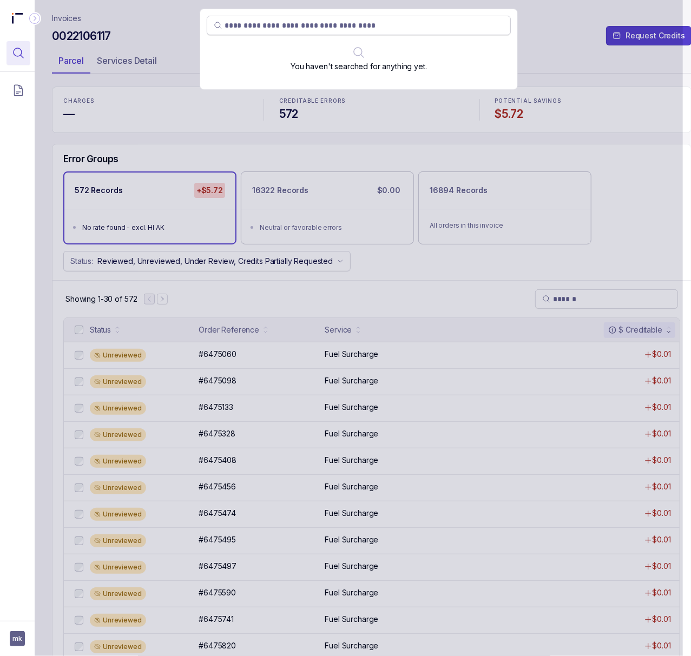
click at [288, 29] on input "search" at bounding box center [363, 25] width 279 height 11
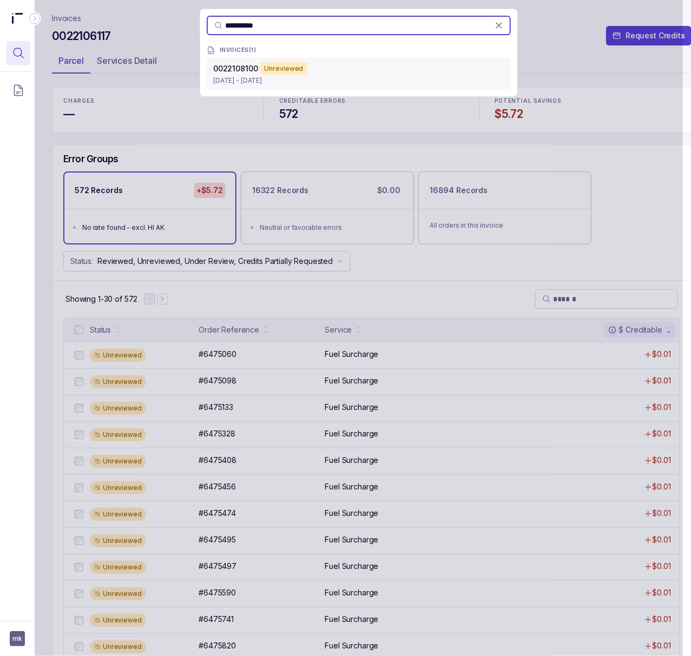
type input "**********"
click at [296, 68] on div "Unreviewed" at bounding box center [284, 68] width 48 height 13
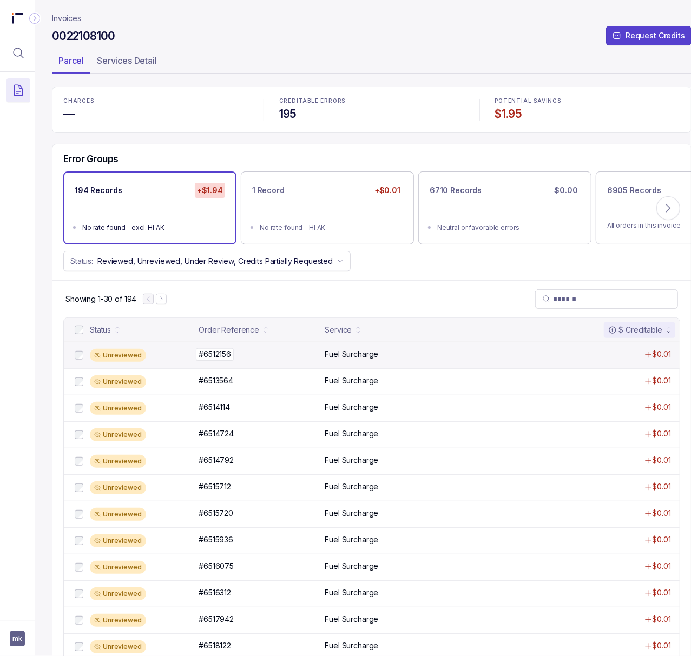
click at [224, 359] on p "#6512156" at bounding box center [215, 354] width 38 height 12
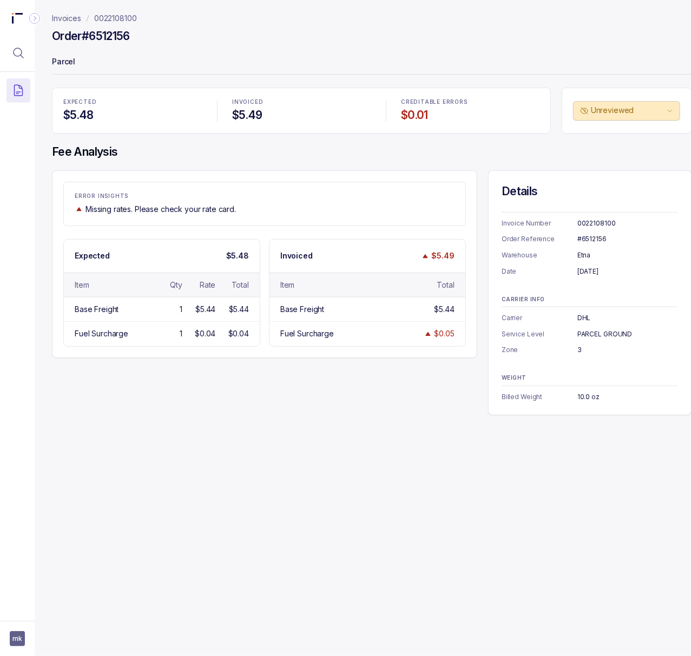
click at [588, 226] on div "0022108100" at bounding box center [627, 223] width 101 height 11
click at [589, 241] on div "#6512156" at bounding box center [627, 239] width 101 height 11
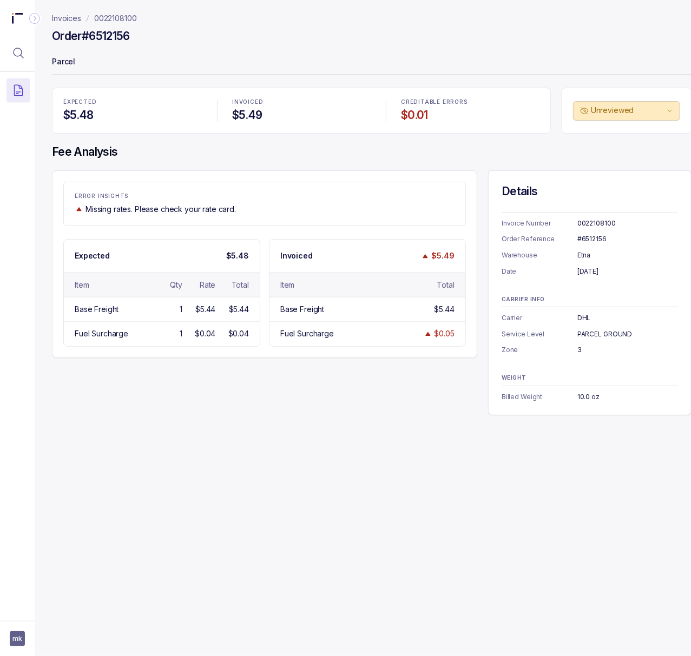
click at [598, 269] on div "[DATE]" at bounding box center [627, 271] width 101 height 11
click at [117, 17] on p "0022108100" at bounding box center [115, 18] width 43 height 11
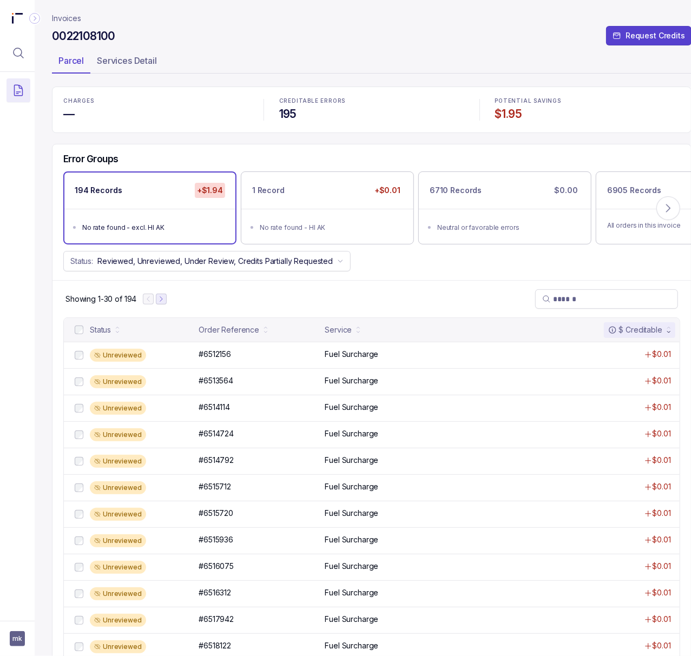
click at [162, 303] on icon "Next Page" at bounding box center [161, 299] width 8 height 8
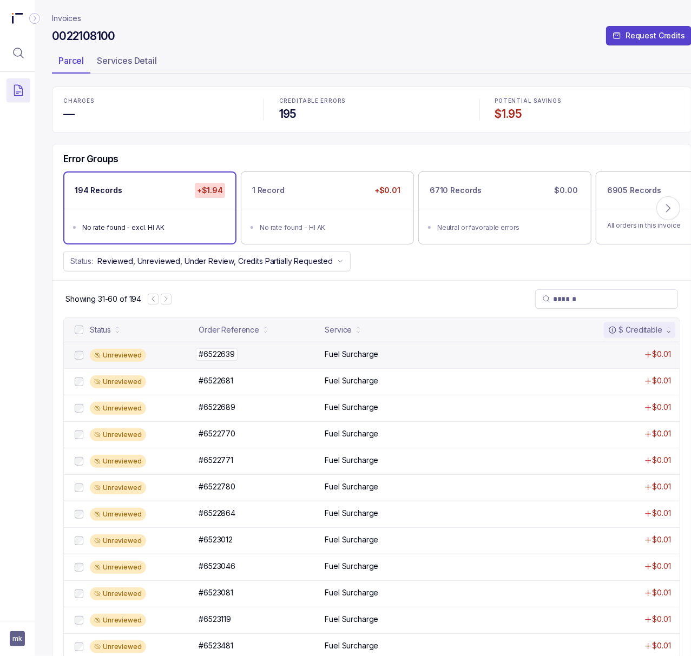
click at [235, 357] on p "#6522639" at bounding box center [217, 354] width 42 height 12
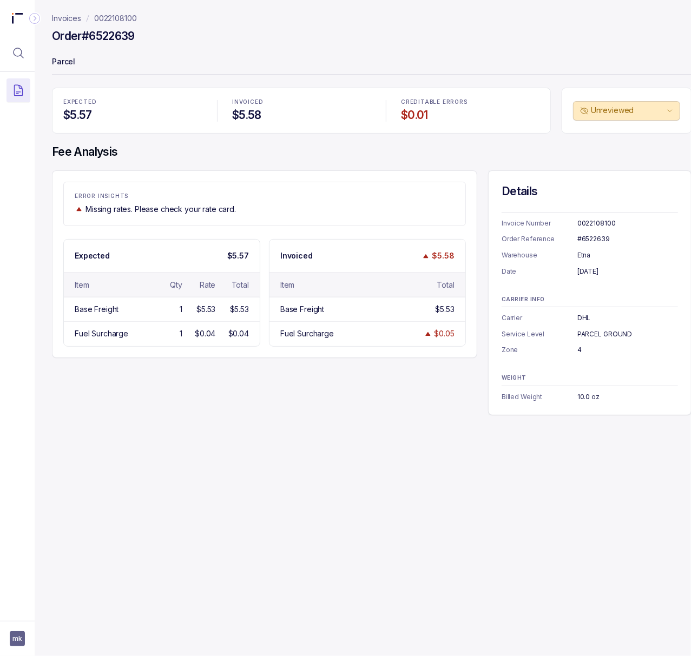
click at [592, 241] on div "#6522639" at bounding box center [627, 239] width 101 height 11
click at [112, 20] on p "0022108100" at bounding box center [115, 18] width 43 height 11
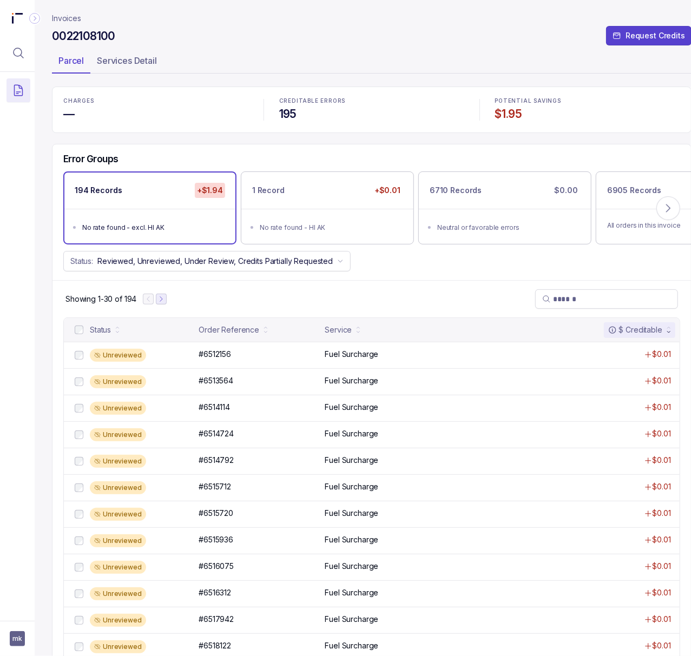
click at [160, 303] on icon "Next Page" at bounding box center [161, 299] width 8 height 8
click at [165, 303] on icon "Next Page" at bounding box center [166, 299] width 8 height 8
click at [232, 360] on p "#6525898" at bounding box center [217, 354] width 42 height 12
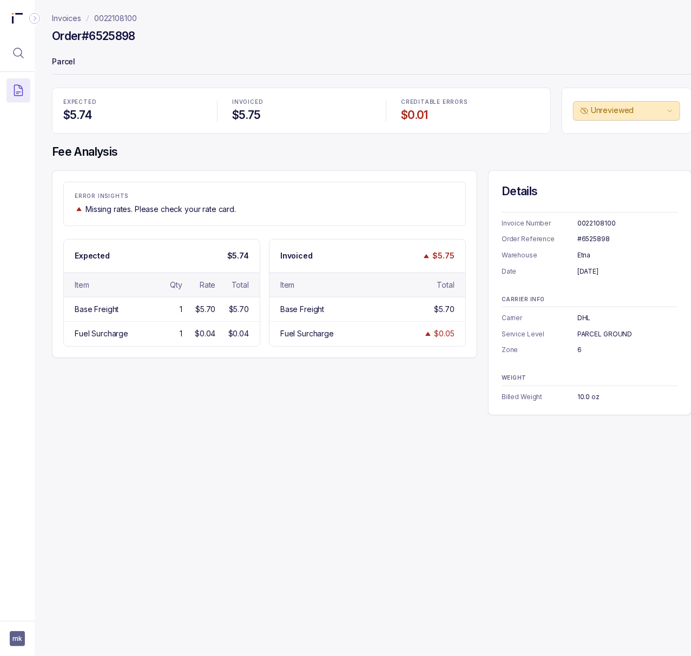
click at [585, 236] on div "#6525898" at bounding box center [627, 239] width 101 height 11
click at [583, 271] on div "[DATE]" at bounding box center [627, 271] width 101 height 11
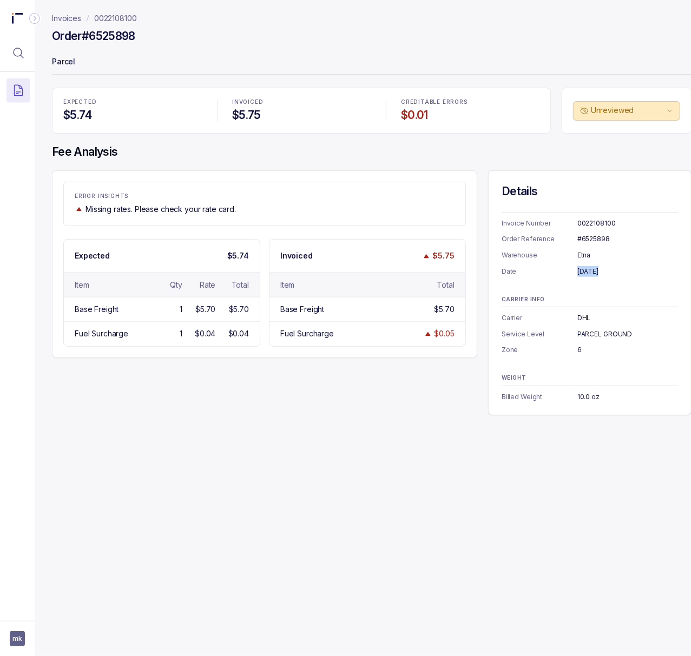
click at [583, 271] on div "[DATE]" at bounding box center [627, 271] width 101 height 11
click at [120, 21] on p "0022108100" at bounding box center [115, 18] width 43 height 11
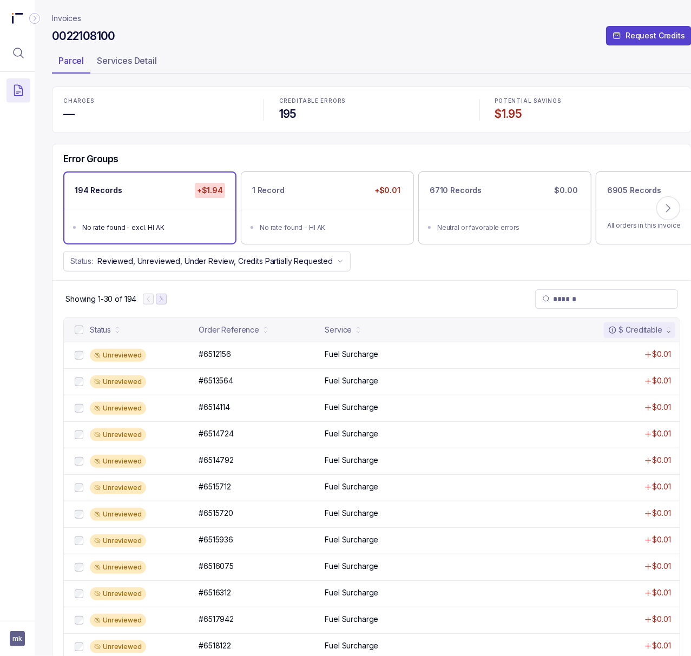
click at [165, 303] on icon "Next Page" at bounding box center [161, 299] width 8 height 8
click at [165, 303] on icon "Next Page" at bounding box center [166, 299] width 8 height 8
click at [155, 303] on icon "Previous Page" at bounding box center [154, 299] width 8 height 8
click at [167, 303] on icon "Next Page" at bounding box center [166, 299] width 8 height 8
click at [167, 303] on icon "Next Page" at bounding box center [167, 299] width 8 height 8
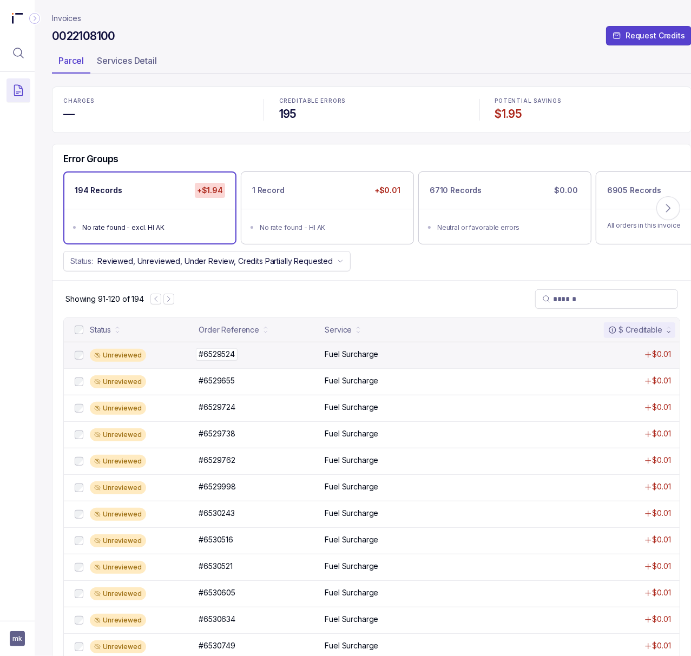
click at [228, 360] on p "#6529524" at bounding box center [217, 354] width 42 height 12
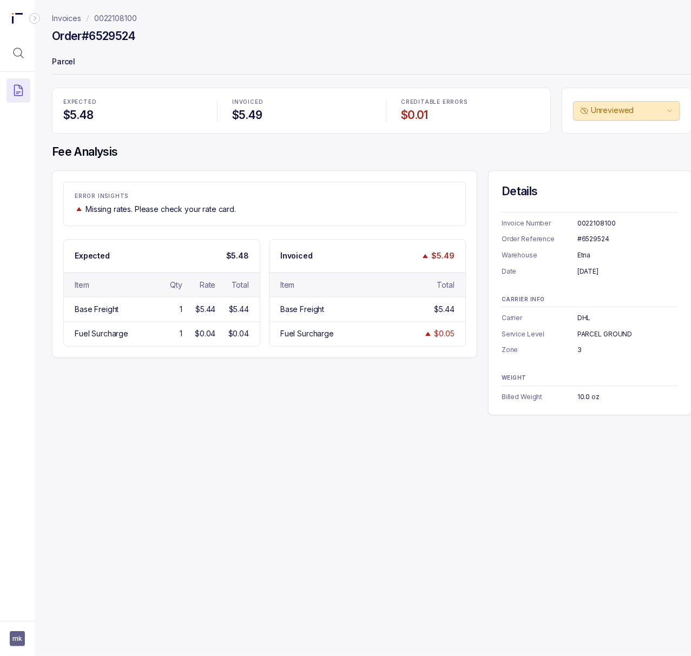
click at [583, 232] on div "Invoice Number 0022108100 Order Reference #6529524 Warehouse Etna Date [DATE]" at bounding box center [589, 244] width 176 height 65
click at [583, 243] on div "#6529524" at bounding box center [627, 239] width 101 height 11
click at [584, 241] on div "#6529524" at bounding box center [627, 239] width 101 height 11
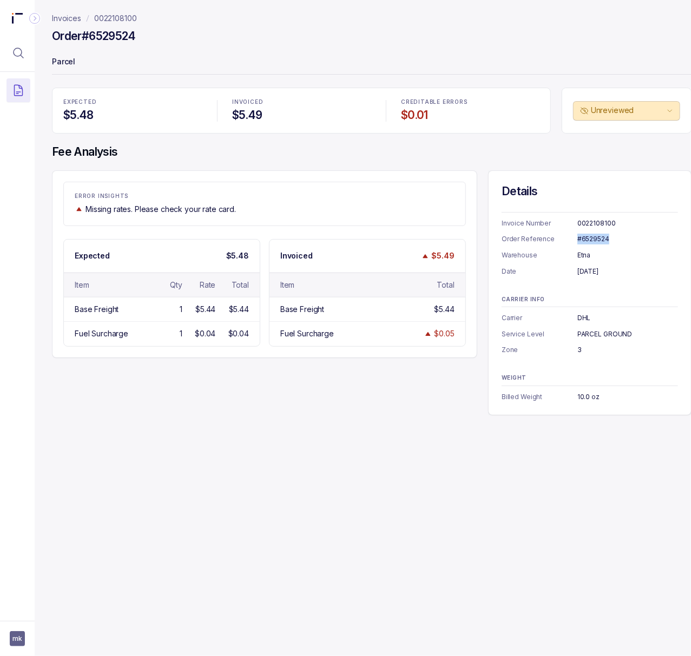
click at [117, 18] on p "0022108100" at bounding box center [115, 18] width 43 height 11
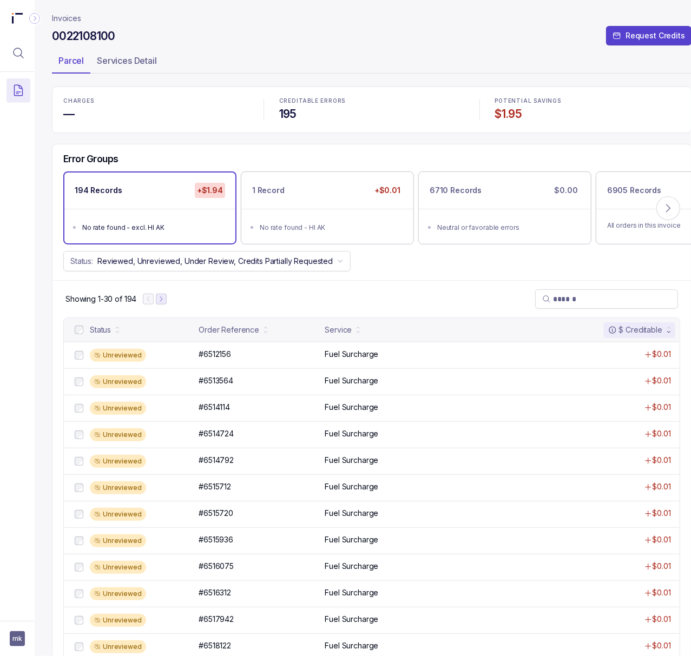
click at [158, 300] on icon "Next Page" at bounding box center [161, 299] width 8 height 8
click at [165, 302] on icon "Next Page" at bounding box center [166, 299] width 8 height 8
click at [165, 302] on icon "Next Page" at bounding box center [167, 299] width 8 height 8
click at [165, 302] on icon "Next Page" at bounding box center [169, 299] width 8 height 8
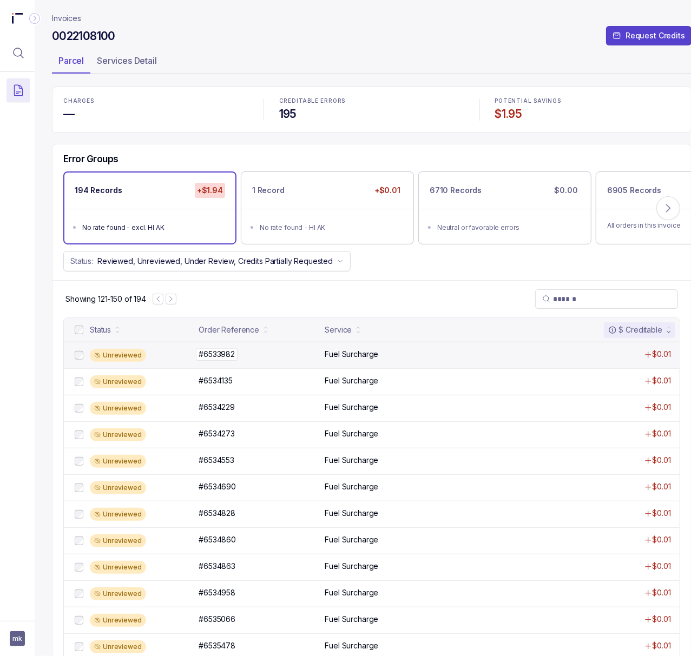
click at [210, 359] on p "#6533982" at bounding box center [217, 354] width 42 height 12
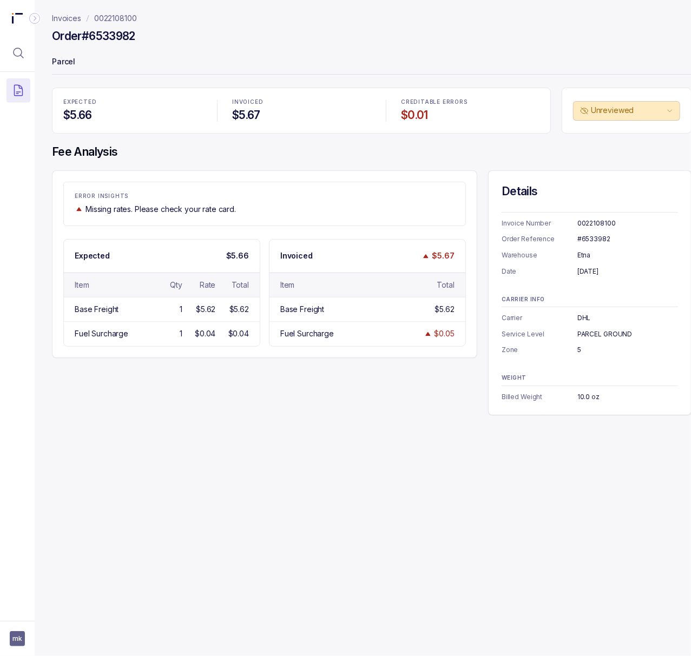
click at [606, 242] on div "#6533982" at bounding box center [627, 239] width 101 height 11
click at [595, 270] on div "[DATE]" at bounding box center [627, 271] width 101 height 11
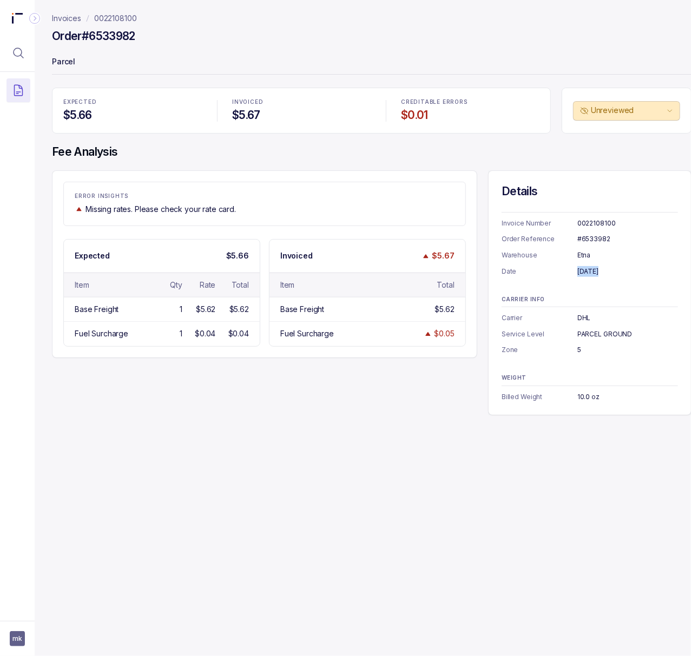
click at [595, 270] on div "[DATE]" at bounding box center [627, 271] width 101 height 11
click at [105, 16] on p "0022108100" at bounding box center [115, 18] width 43 height 11
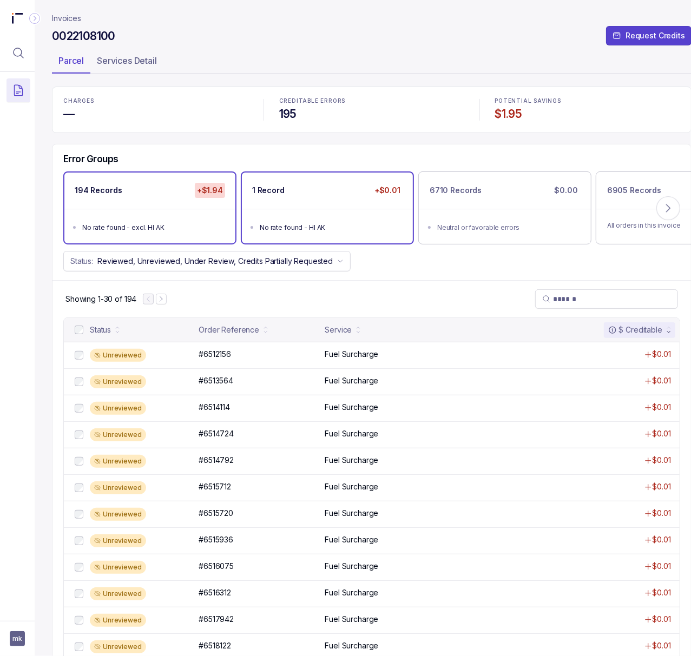
click at [306, 215] on ul "No rate found - HI AK" at bounding box center [327, 226] width 171 height 35
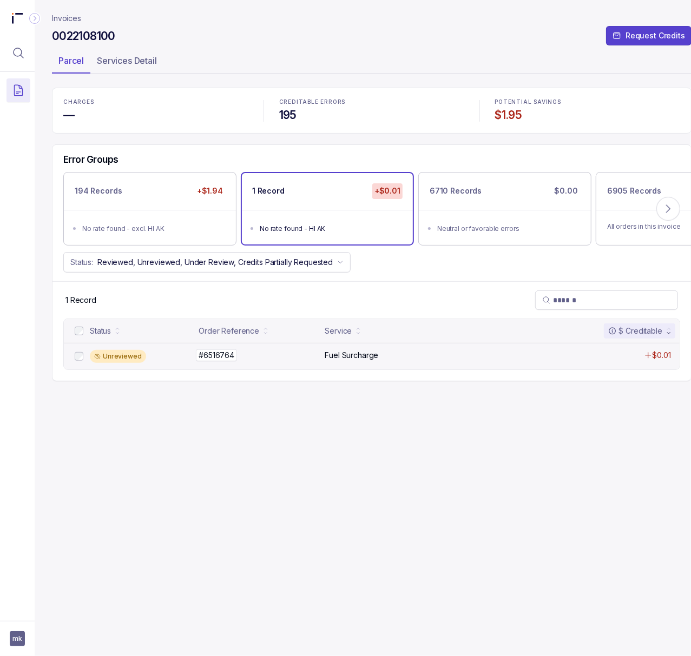
click at [215, 357] on p "#6516764" at bounding box center [216, 355] width 41 height 12
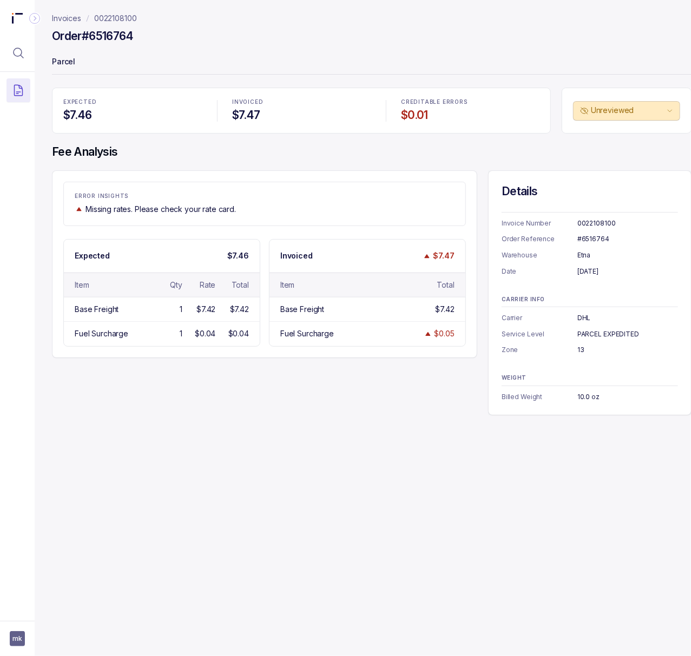
click at [604, 236] on div "#6516764" at bounding box center [627, 239] width 101 height 11
click at [602, 264] on div "Invoice Number 0022108100 Order Reference #6516764 Warehouse Etna Date [DATE]" at bounding box center [589, 244] width 176 height 65
click at [601, 269] on div "[DATE]" at bounding box center [627, 271] width 101 height 11
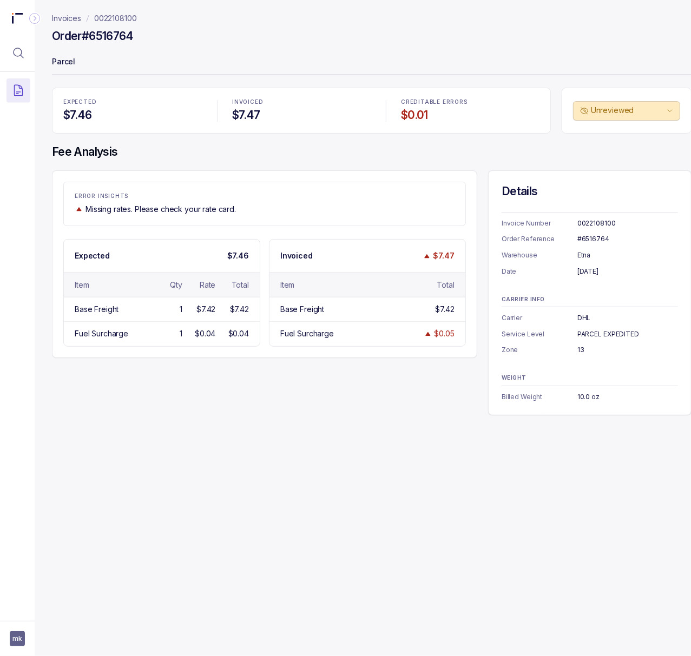
click at [601, 269] on div "[DATE]" at bounding box center [627, 271] width 101 height 11
click at [130, 21] on p "0022108100" at bounding box center [115, 18] width 43 height 11
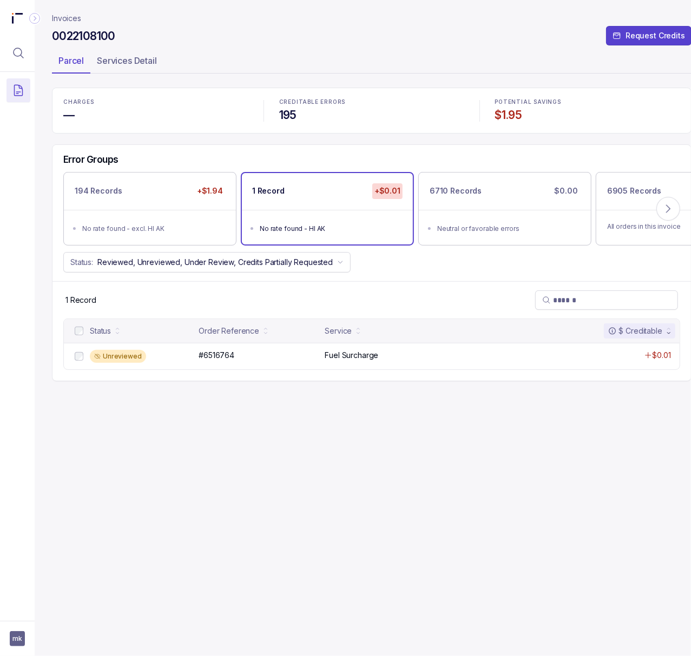
click at [517, 114] on h4 "$1.95" at bounding box center [587, 115] width 185 height 15
click at [21, 50] on icon "Menu Icon Button MagnifyingGlassIcon" at bounding box center [19, 53] width 10 height 10
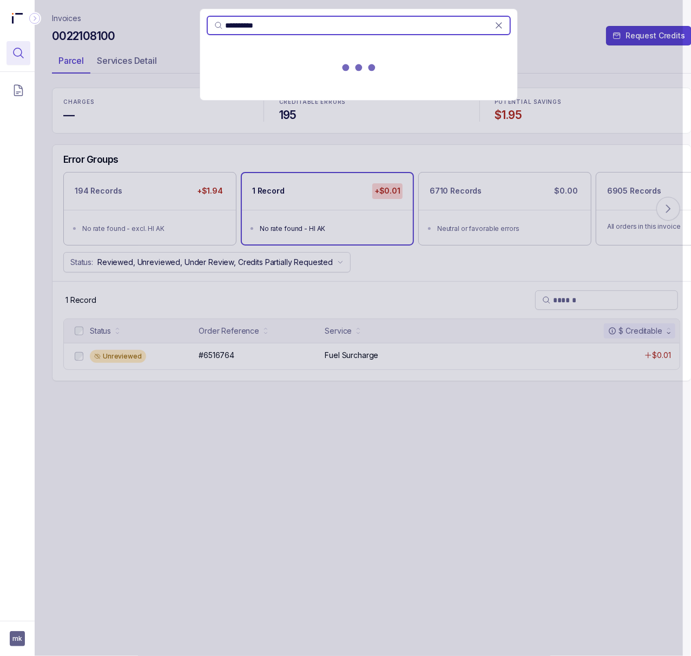
type input "**********"
click at [247, 76] on p "[DATE] - [DATE]" at bounding box center [358, 80] width 291 height 11
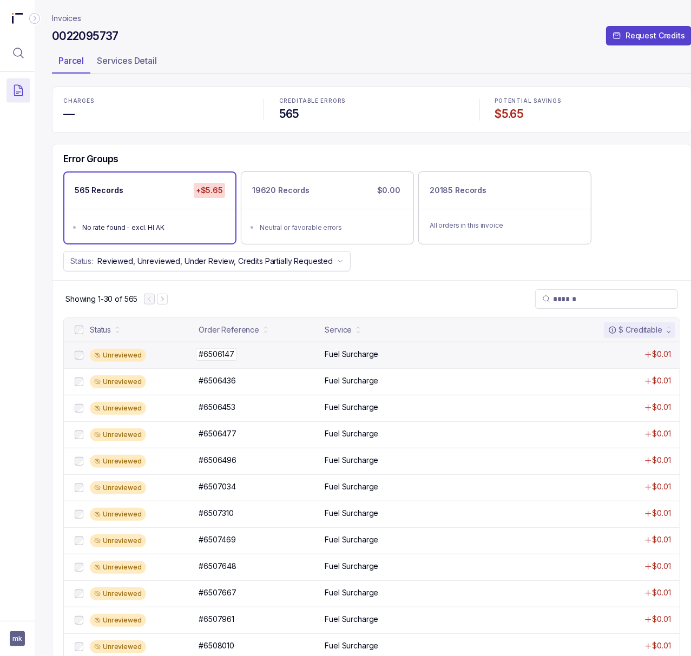
click at [221, 355] on p "#6506147" at bounding box center [216, 354] width 41 height 12
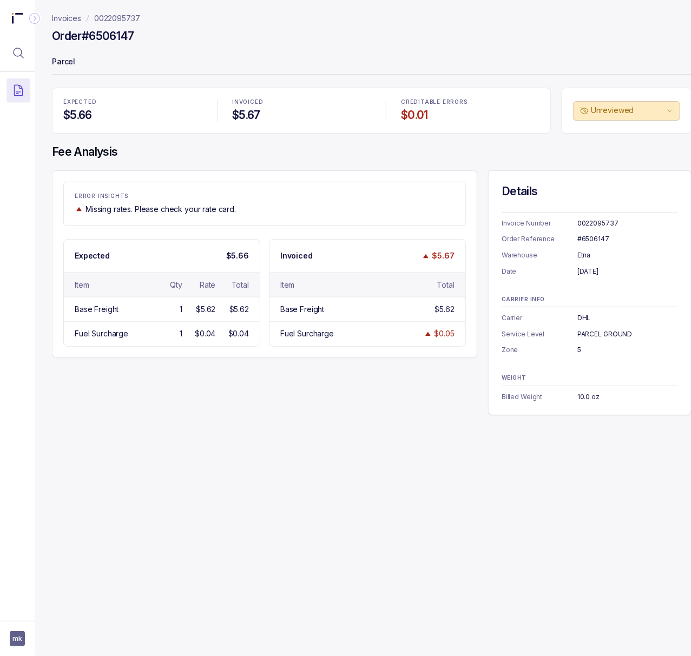
click at [580, 222] on div "0022095737" at bounding box center [627, 223] width 101 height 11
click at [585, 240] on div "#6506147" at bounding box center [627, 239] width 101 height 11
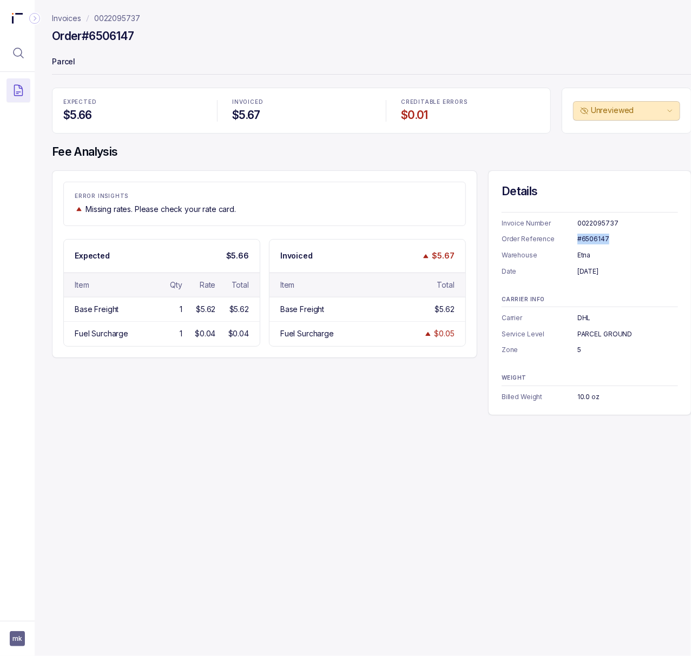
click at [585, 240] on div "#6506147" at bounding box center [627, 239] width 101 height 11
click at [585, 269] on div "[DATE]" at bounding box center [627, 271] width 101 height 11
click at [105, 14] on p "0022095737" at bounding box center [117, 18] width 46 height 11
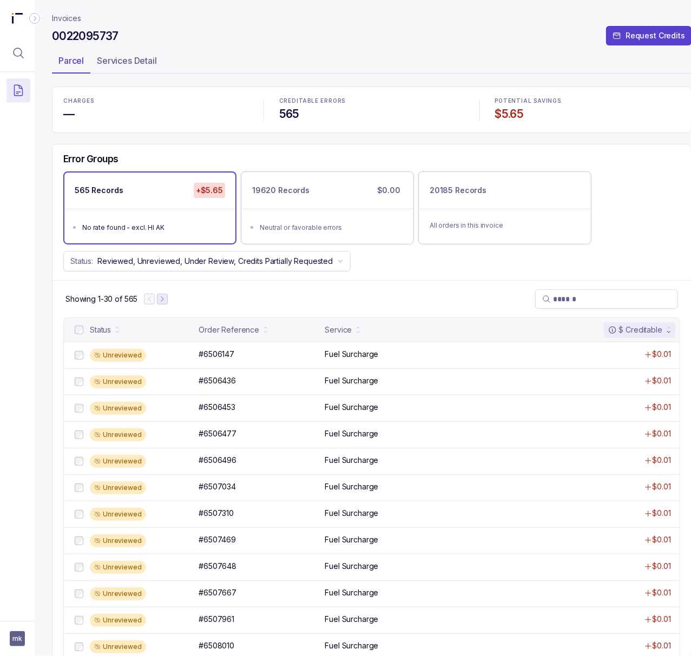
click at [163, 303] on icon "Next Page" at bounding box center [162, 299] width 8 height 8
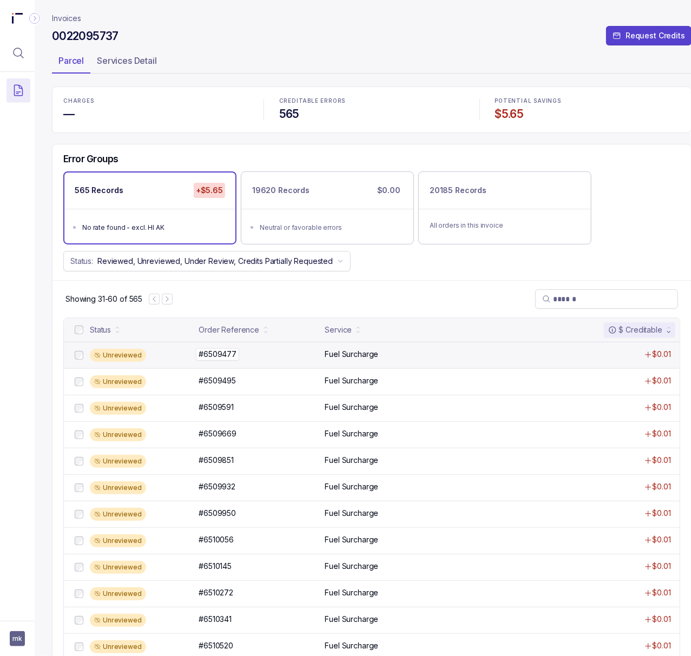
click at [230, 360] on p "#6509477" at bounding box center [217, 354] width 43 height 12
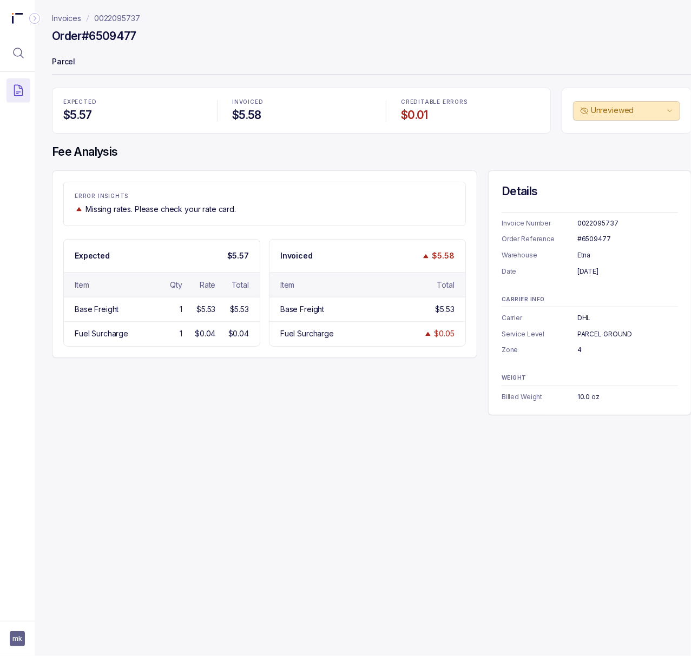
click at [602, 241] on div "#6509477" at bounding box center [627, 239] width 101 height 11
click at [122, 23] on p "0022095737" at bounding box center [117, 18] width 46 height 11
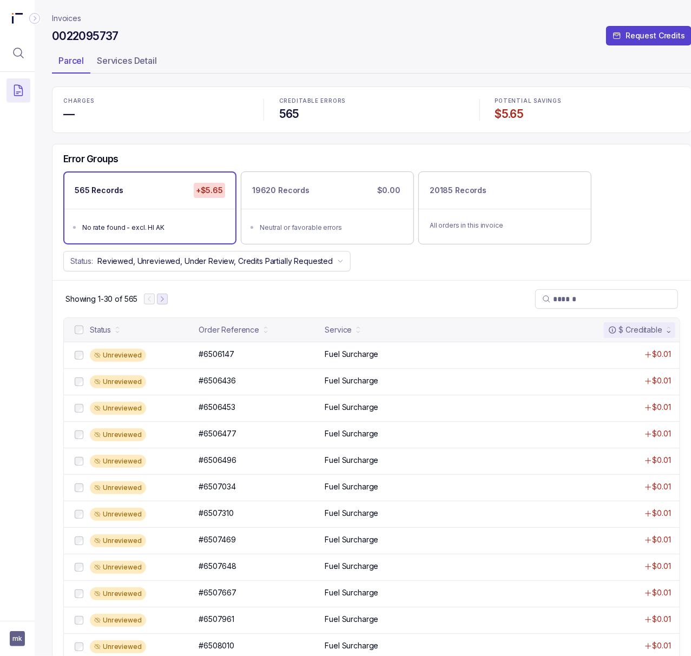
click at [166, 303] on icon "Next Page" at bounding box center [162, 299] width 8 height 8
click at [167, 303] on icon "Next Page" at bounding box center [167, 299] width 8 height 8
click at [227, 360] on p "#6511781" at bounding box center [214, 354] width 37 height 12
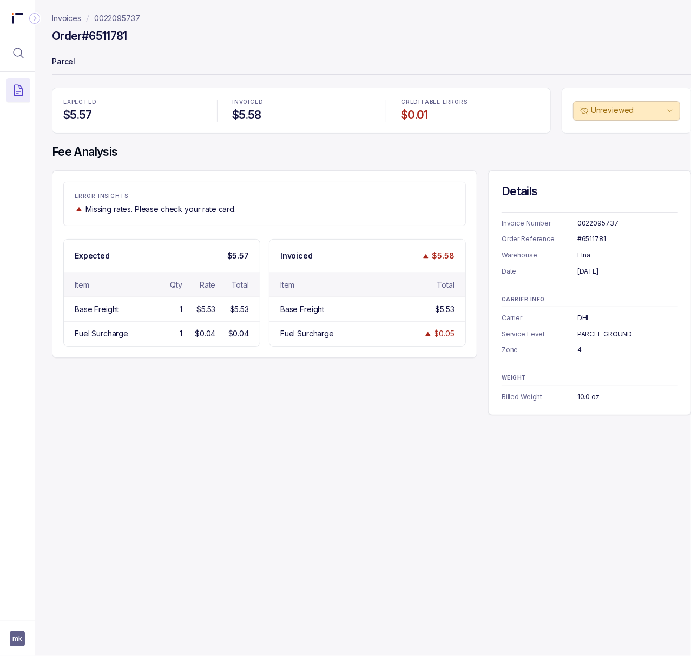
click at [593, 238] on div "#6511781" at bounding box center [627, 239] width 101 height 11
click at [608, 270] on div "[DATE]" at bounding box center [627, 271] width 101 height 11
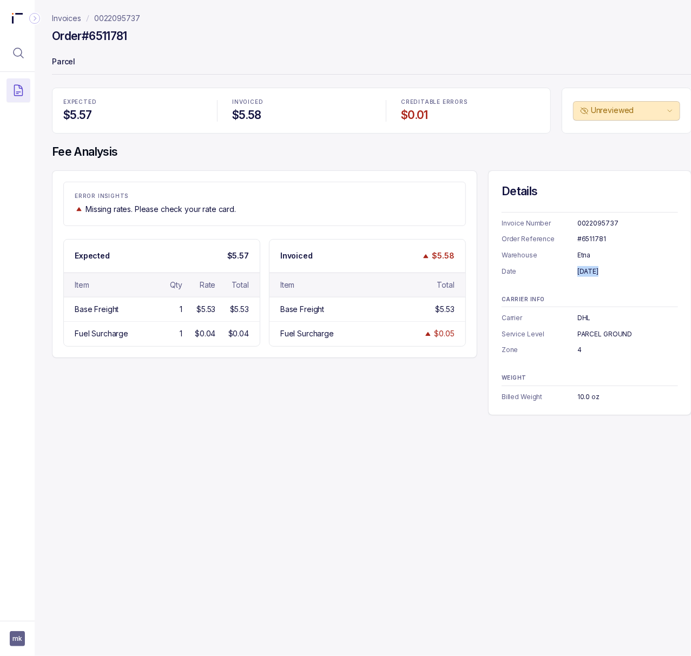
click at [608, 270] on div "[DATE]" at bounding box center [627, 271] width 101 height 11
click at [134, 18] on p "0022095737" at bounding box center [117, 18] width 46 height 11
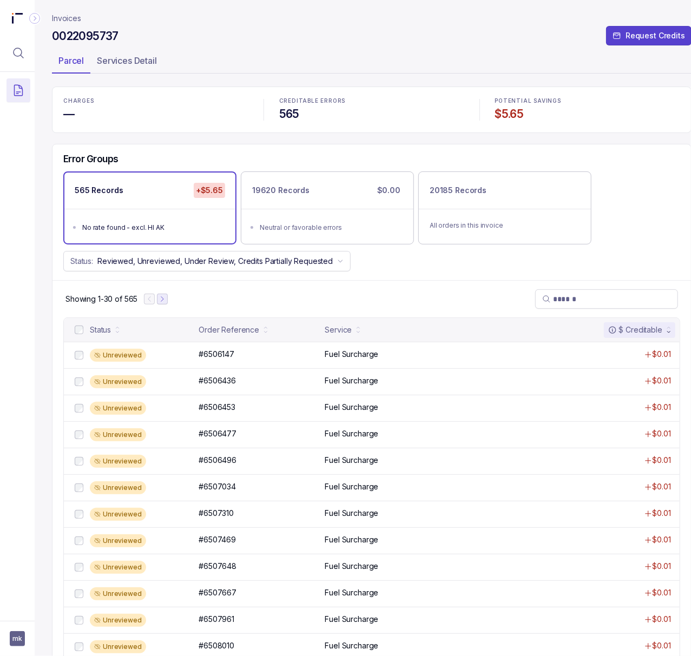
click at [165, 304] on button "Next Page" at bounding box center [162, 299] width 11 height 11
click at [165, 304] on button "Next Page" at bounding box center [167, 299] width 11 height 11
click at [167, 304] on button "Next Page" at bounding box center [167, 299] width 11 height 11
click at [226, 357] on p "#6513430" at bounding box center [216, 354] width 40 height 12
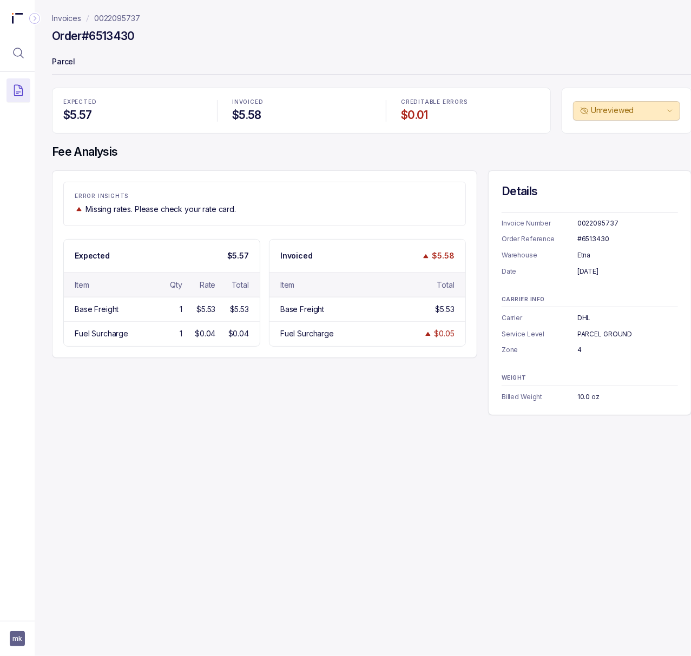
click at [592, 239] on div "#6513430" at bounding box center [627, 239] width 101 height 11
click at [111, 15] on p "0022095737" at bounding box center [117, 18] width 46 height 11
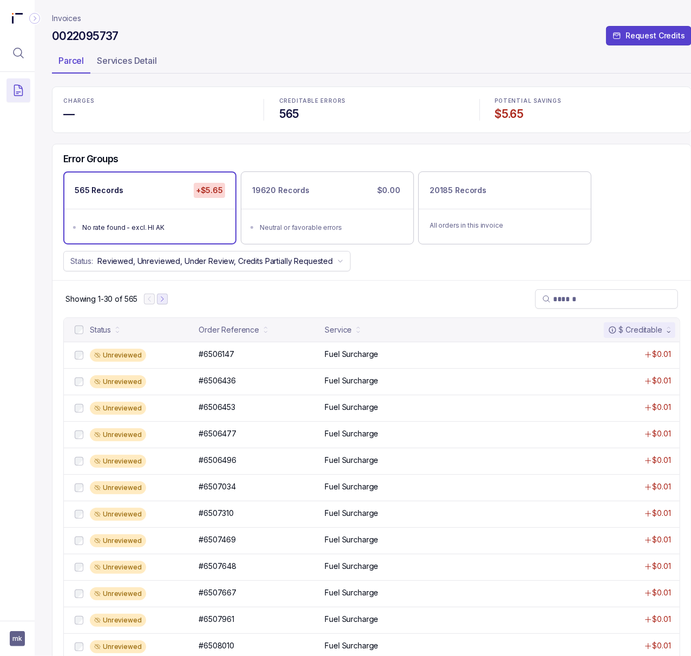
click at [164, 304] on button "Next Page" at bounding box center [162, 299] width 11 height 11
click at [167, 303] on icon "Next Page" at bounding box center [167, 299] width 8 height 8
click at [167, 303] on icon "Next Page" at bounding box center [168, 299] width 8 height 8
click at [169, 303] on icon "Next Page" at bounding box center [170, 299] width 8 height 8
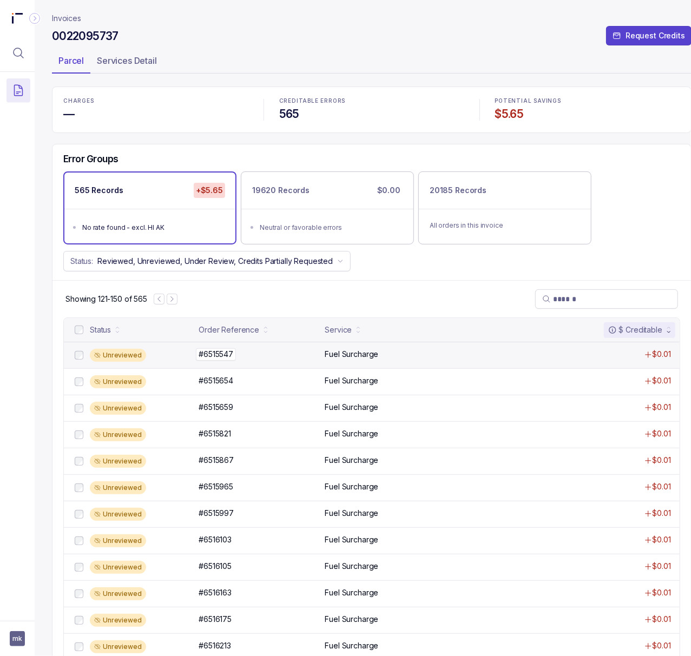
click at [232, 360] on p "#6515547" at bounding box center [216, 354] width 40 height 12
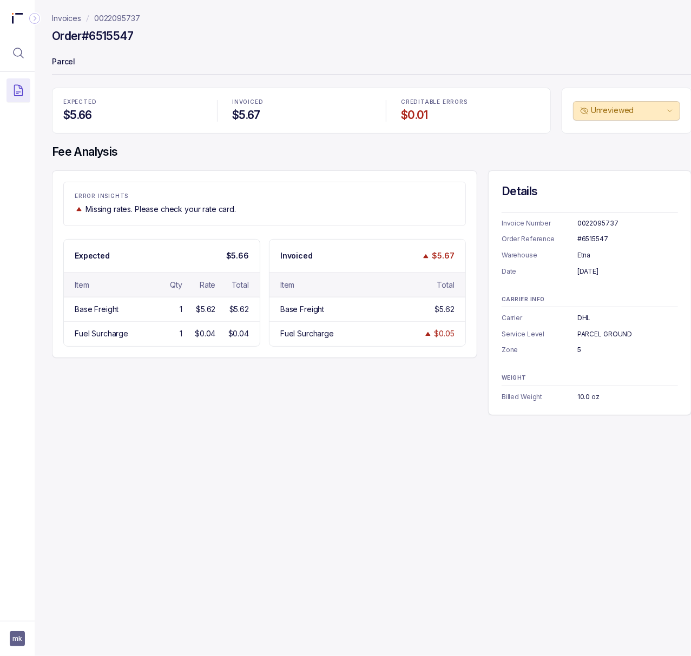
click at [601, 238] on div "#6515547" at bounding box center [627, 239] width 101 height 11
click at [111, 18] on p "0022095737" at bounding box center [117, 18] width 46 height 11
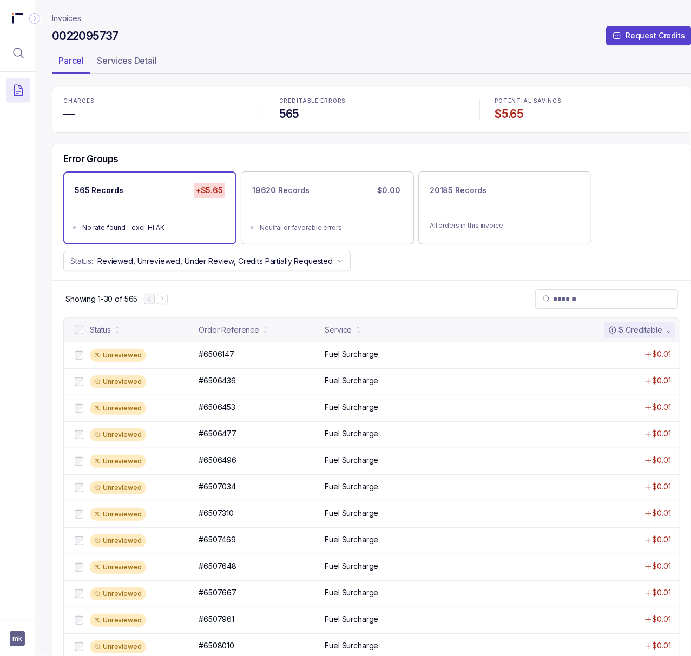
click at [505, 120] on h4 "$5.65" at bounding box center [587, 114] width 185 height 15
